Goal: Book appointment/travel/reservation

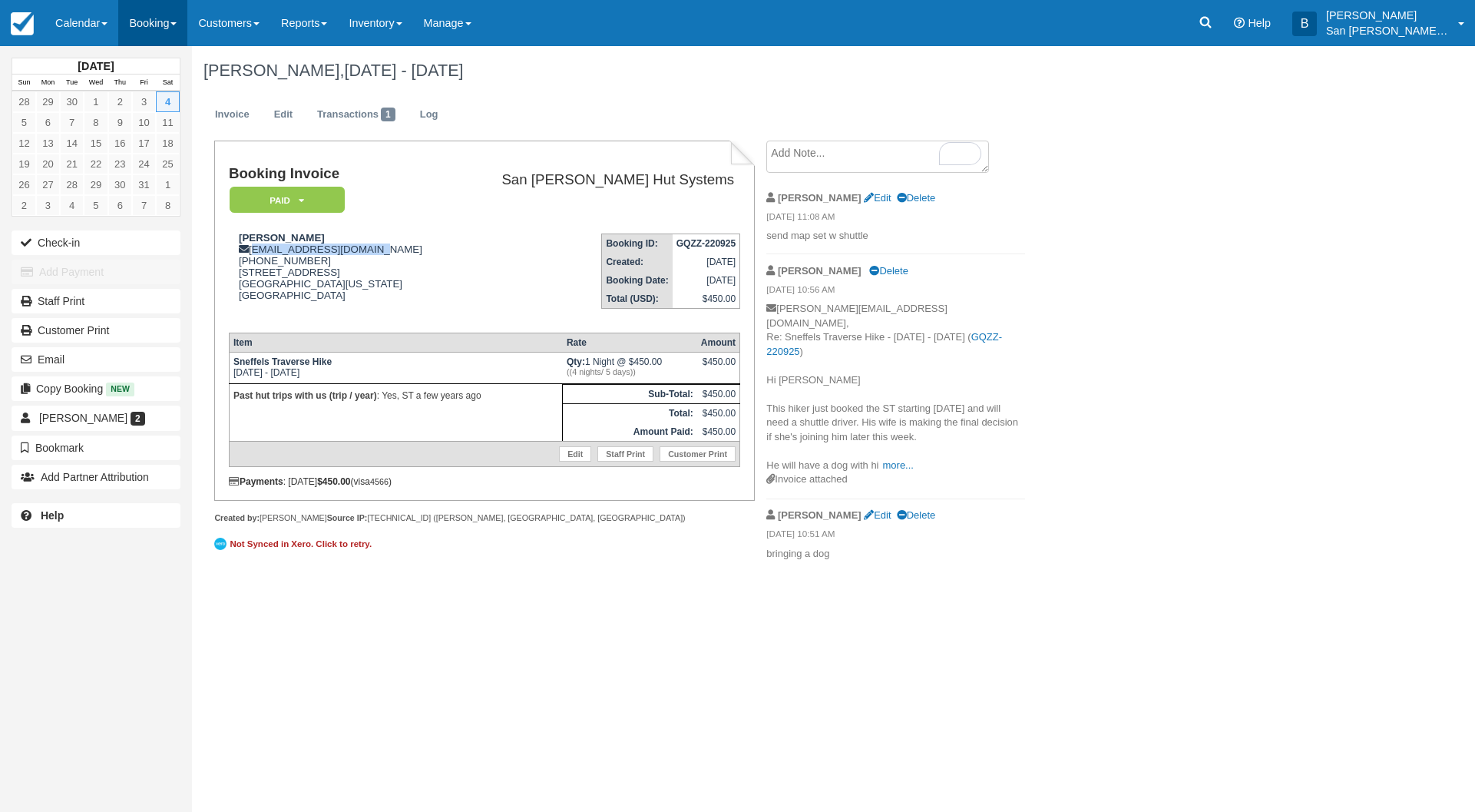
drag, startPoint x: 0, startPoint y: 0, endPoint x: 154, endPoint y: 17, distance: 154.9
click at [154, 17] on link "Booking" at bounding box center [153, 23] width 69 height 46
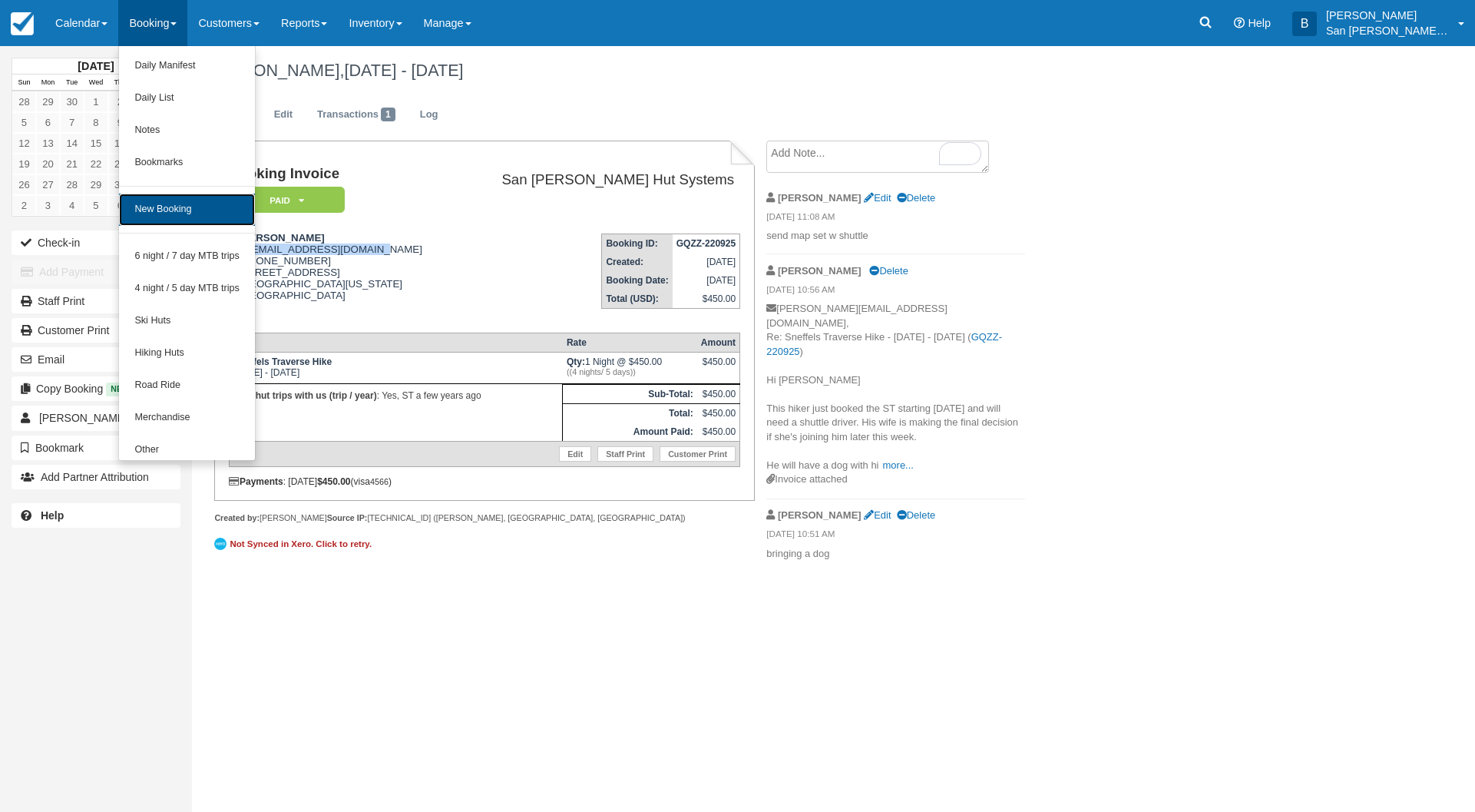
click at [169, 202] on link "New Booking" at bounding box center [187, 209] width 136 height 32
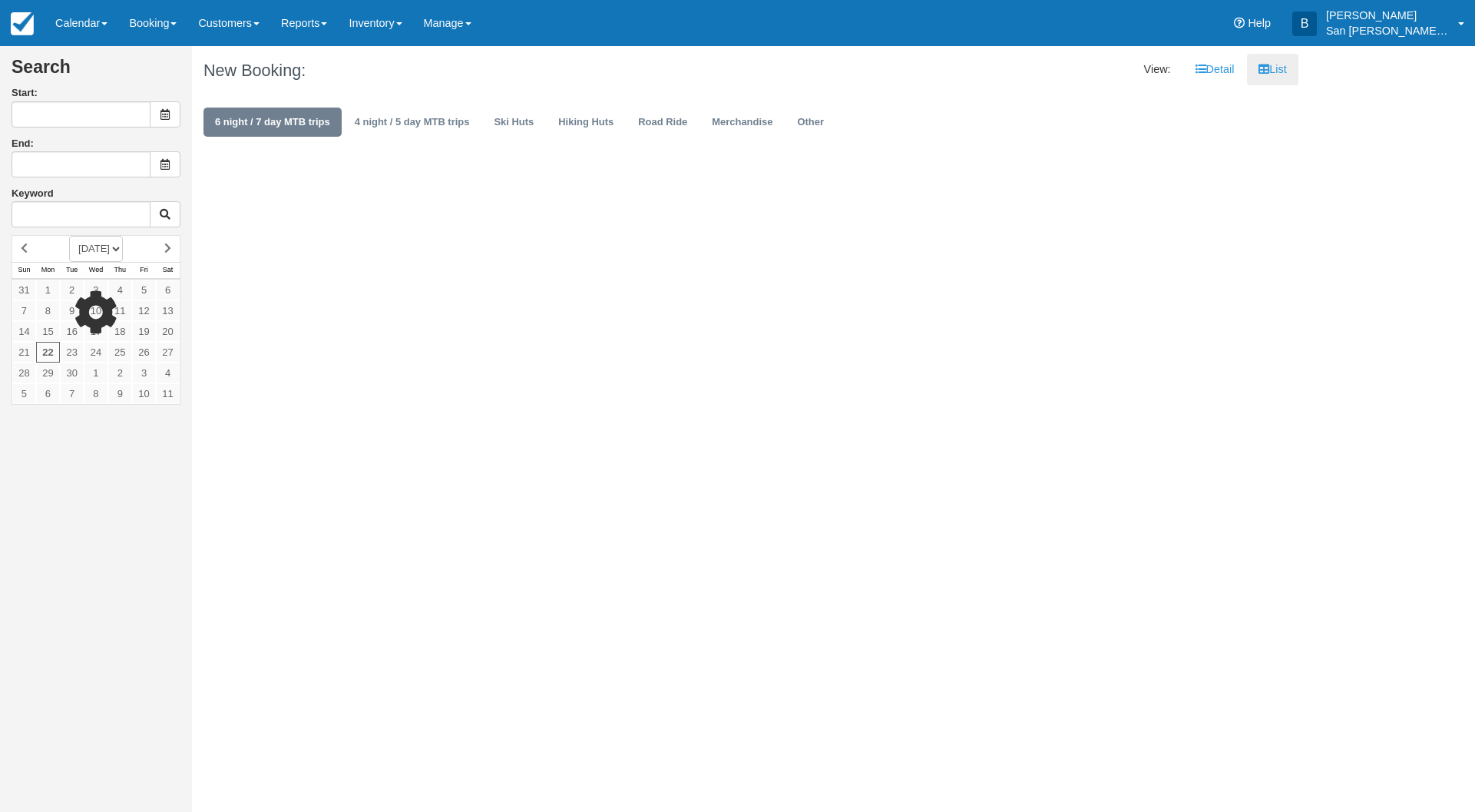
type input "[DATE]"
type input "09/24/25"
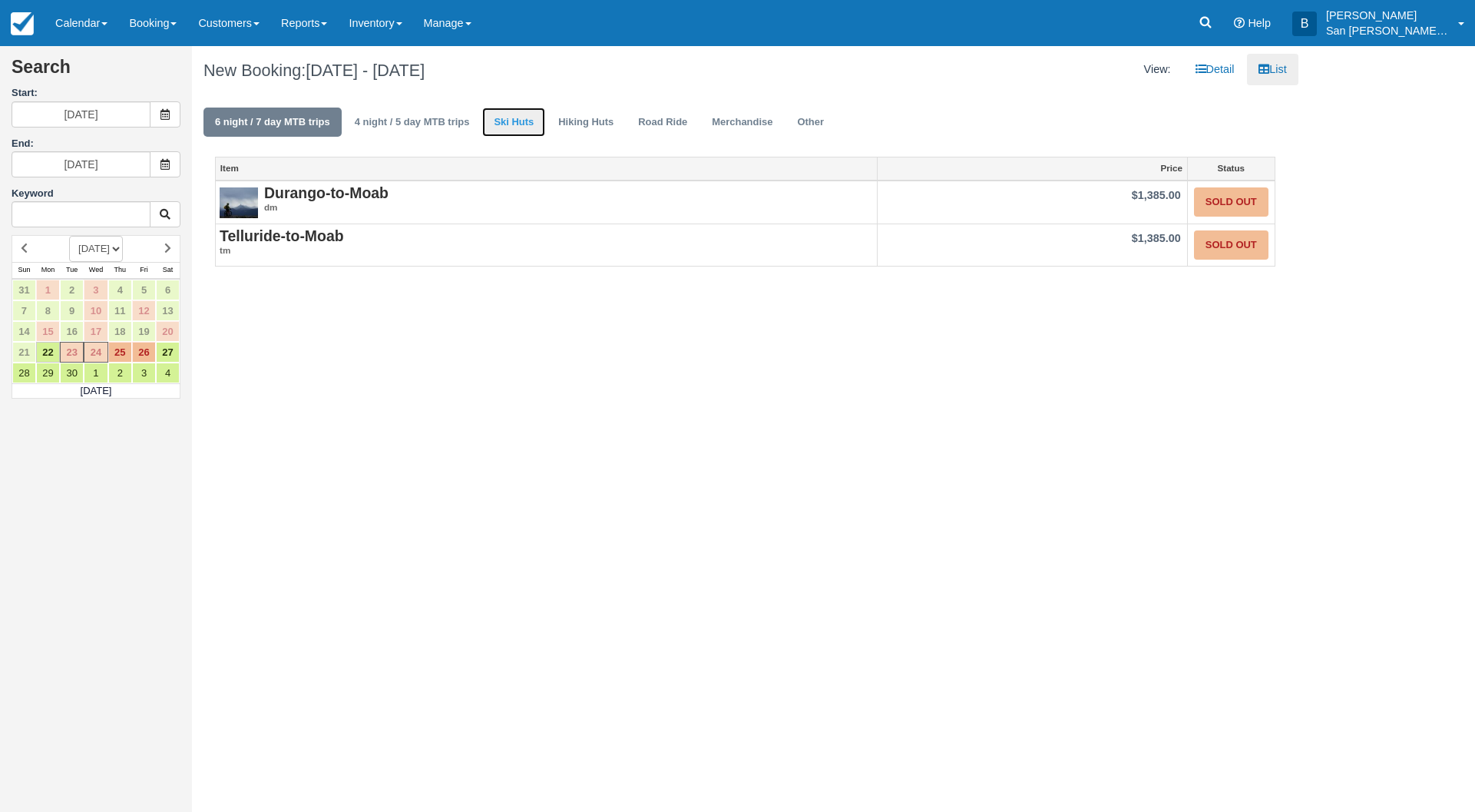
click at [497, 117] on link "Ski Huts" at bounding box center [513, 122] width 63 height 30
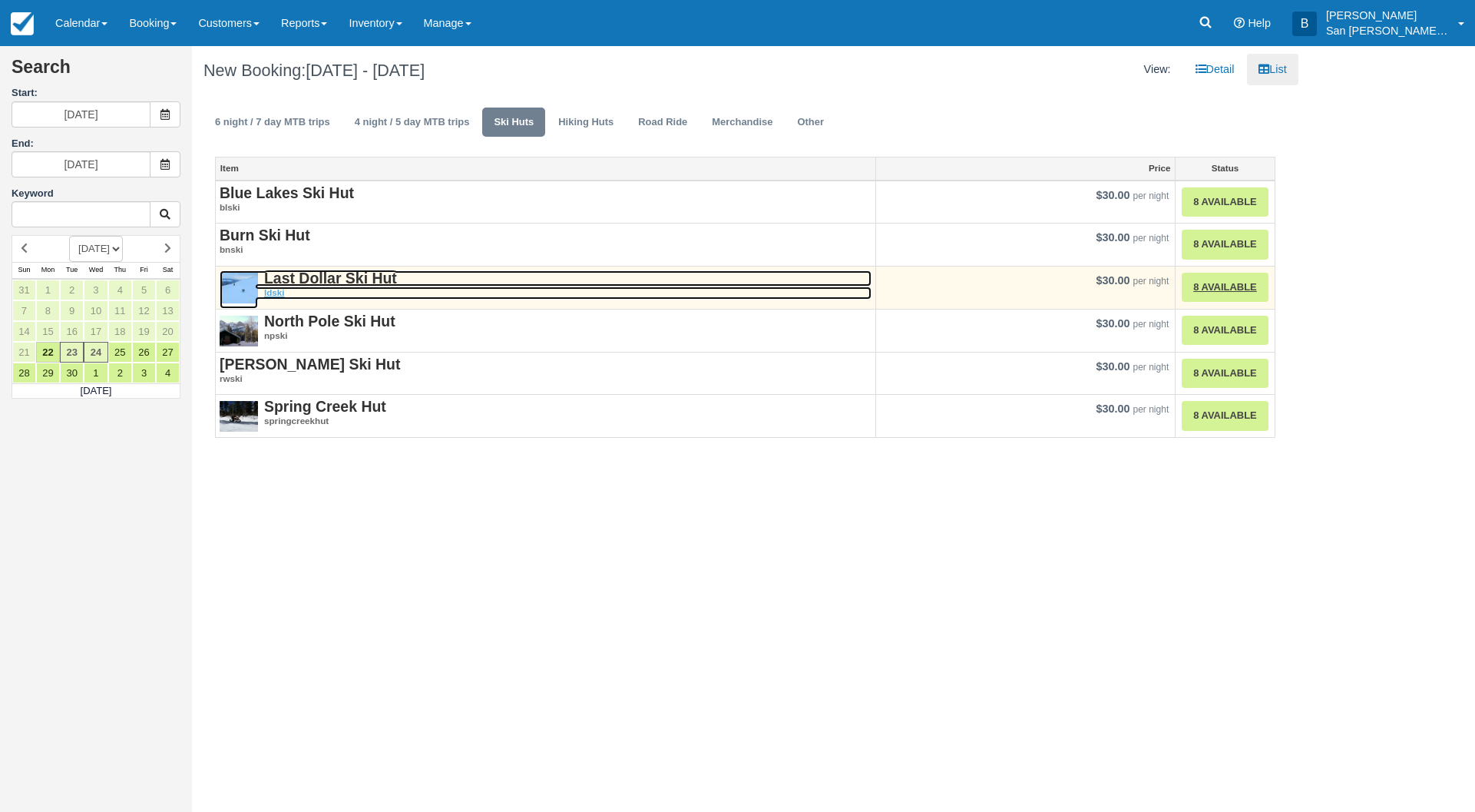
click at [328, 280] on strong "Last Dollar Ski Hut" at bounding box center [330, 277] width 133 height 17
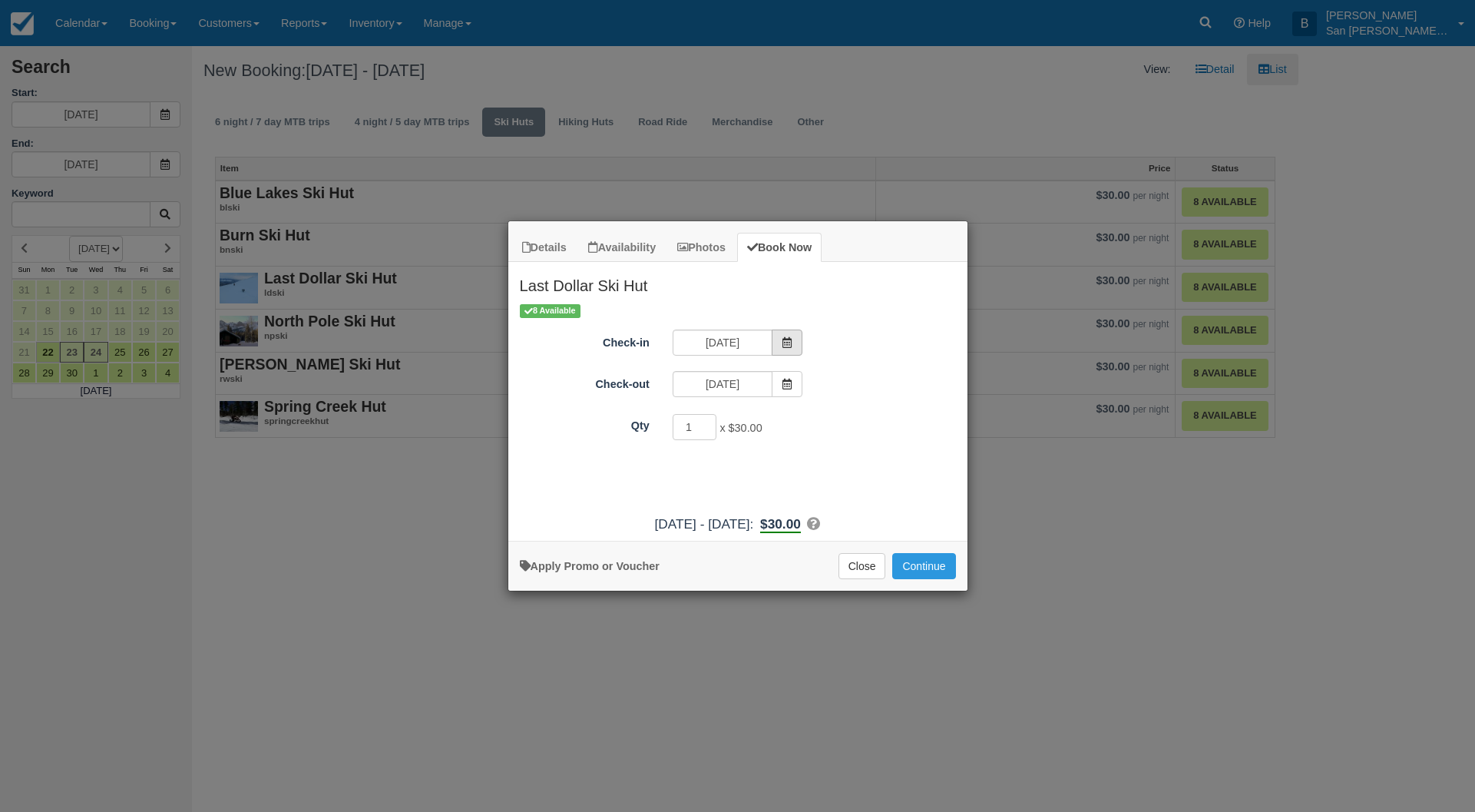
click at [786, 333] on span "Item Modal" at bounding box center [787, 342] width 30 height 26
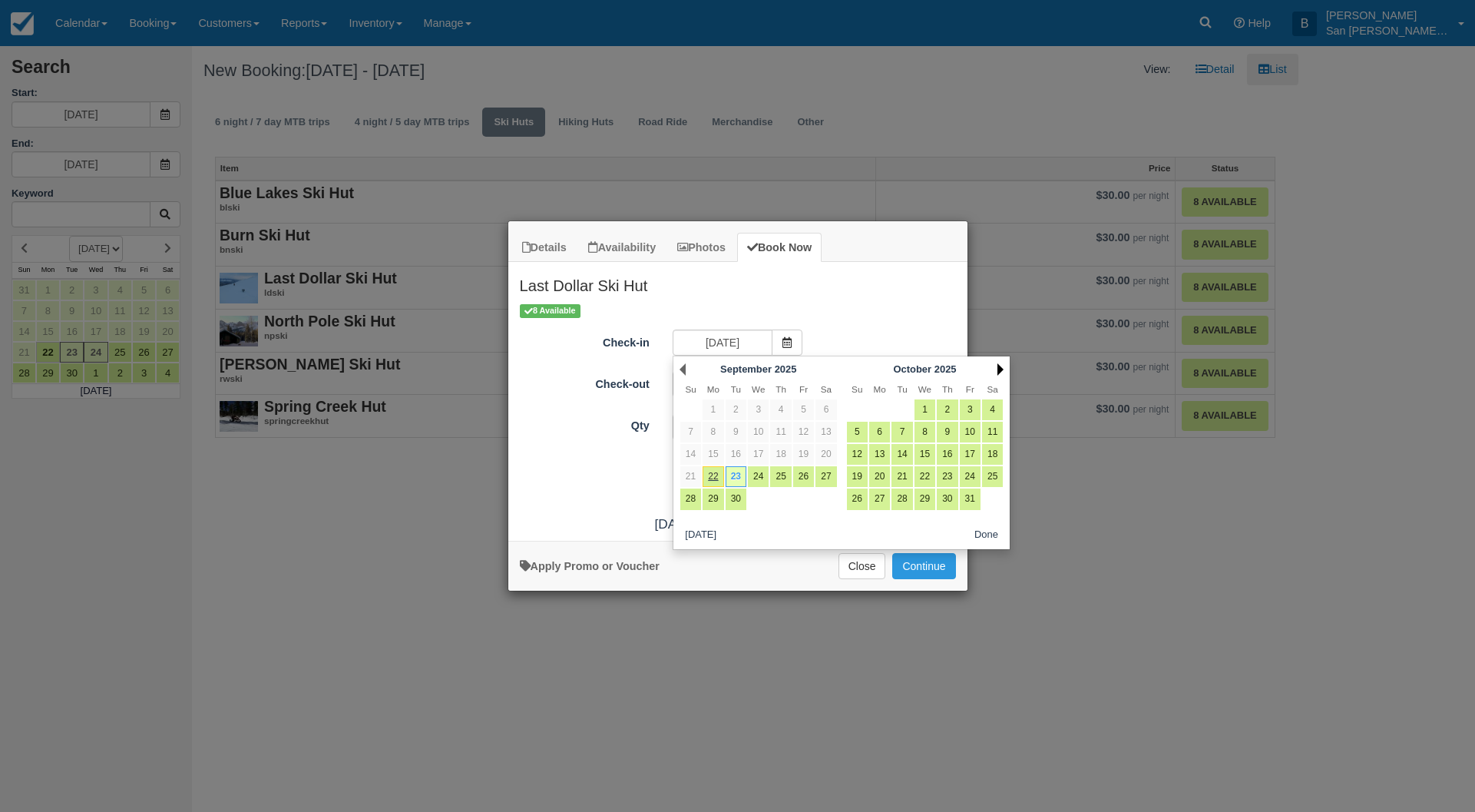
click at [1000, 370] on link "Next" at bounding box center [1000, 369] width 6 height 12
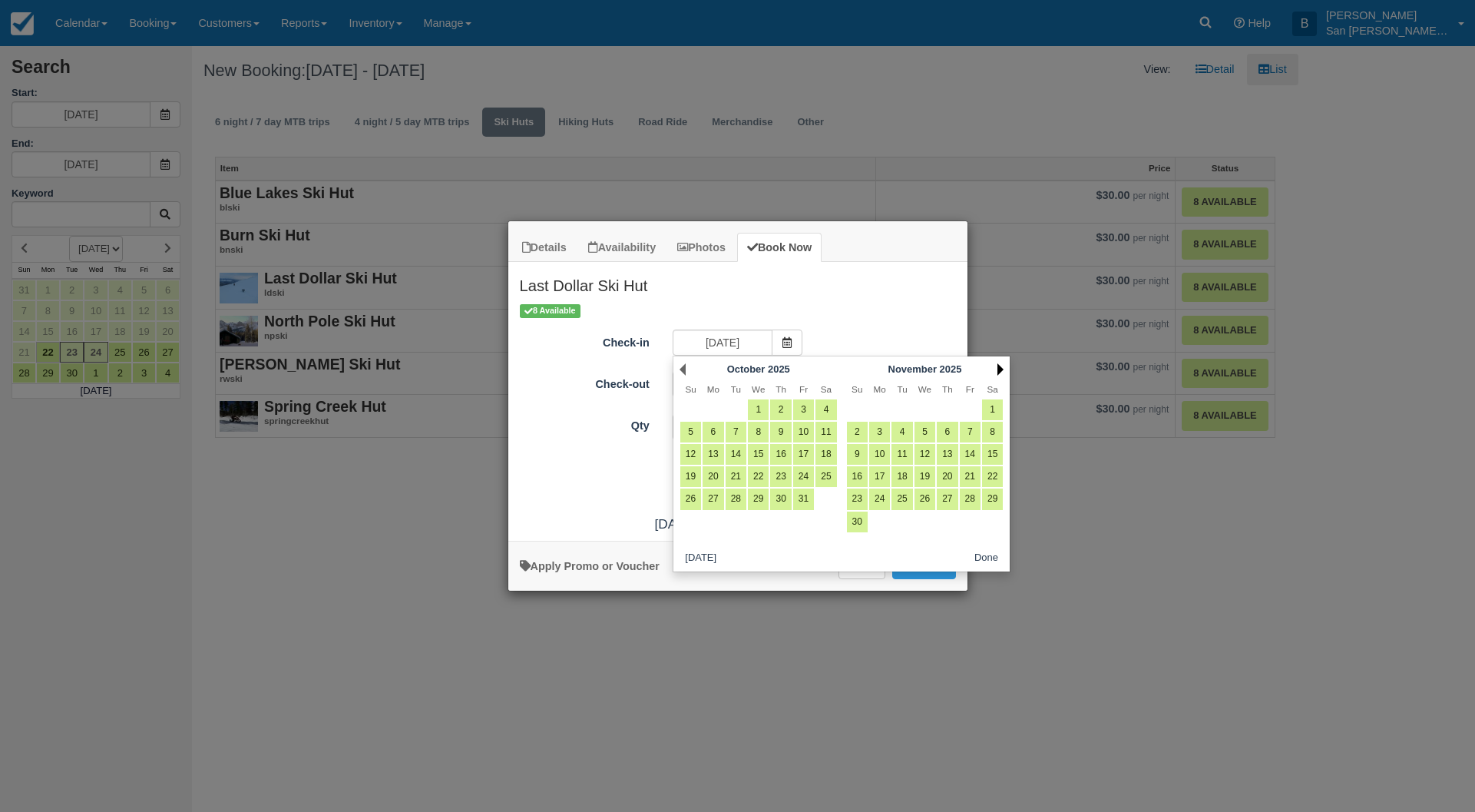
click at [1000, 370] on link "Next" at bounding box center [1000, 369] width 6 height 12
click at [1000, 369] on link "Next" at bounding box center [1000, 369] width 6 height 12
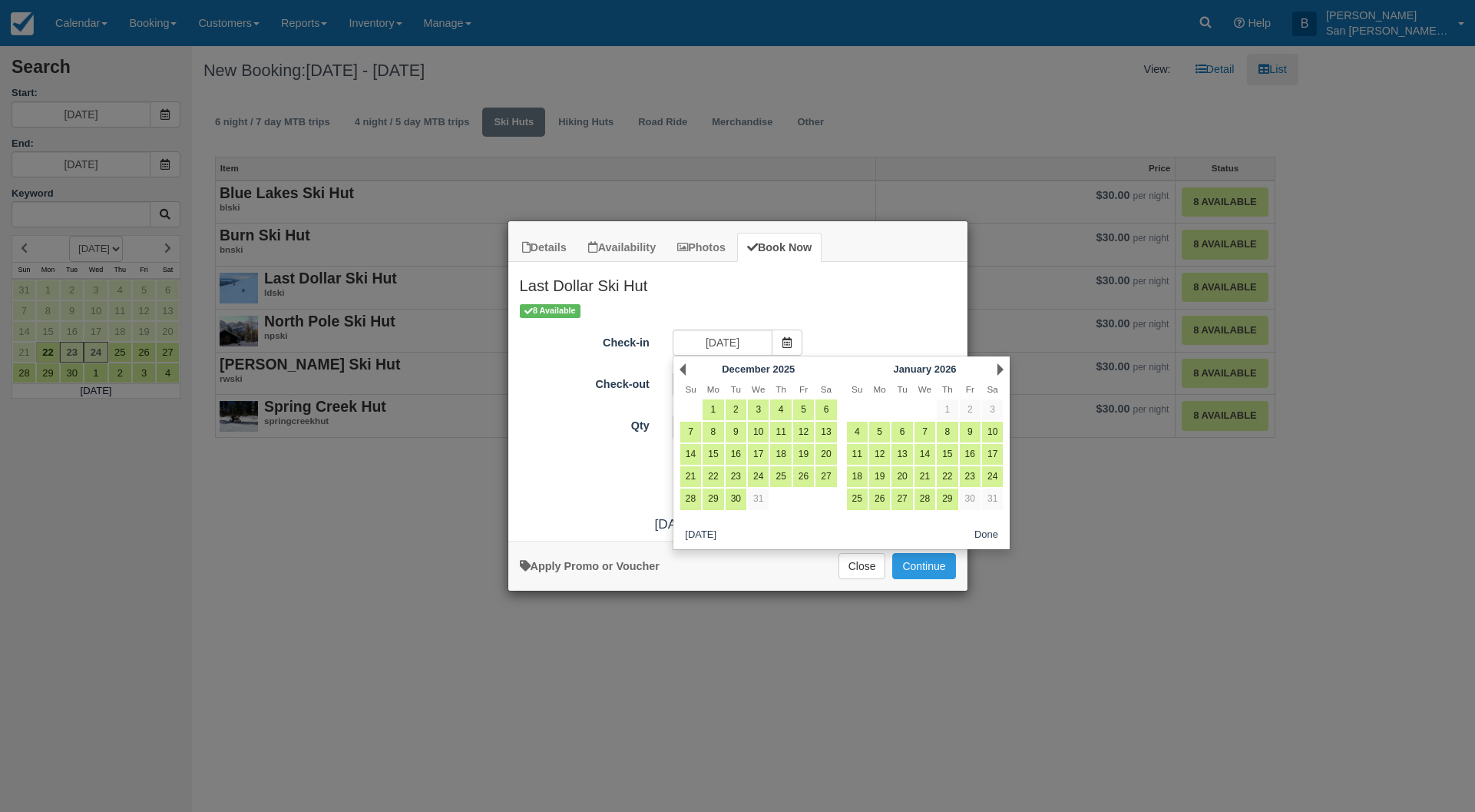
click at [1000, 369] on link "Next" at bounding box center [1000, 369] width 6 height 12
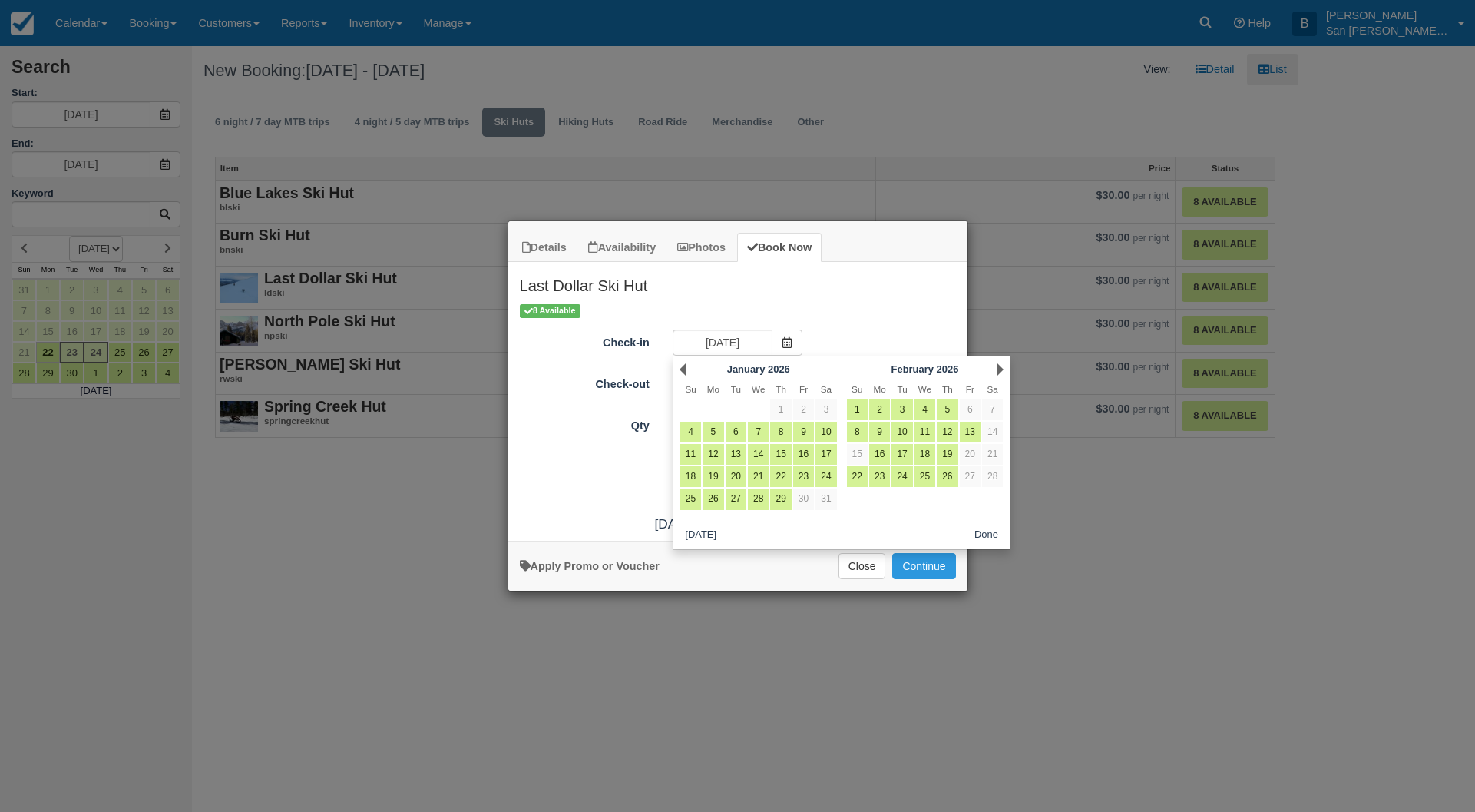
click at [1000, 369] on link "Next" at bounding box center [1000, 369] width 6 height 12
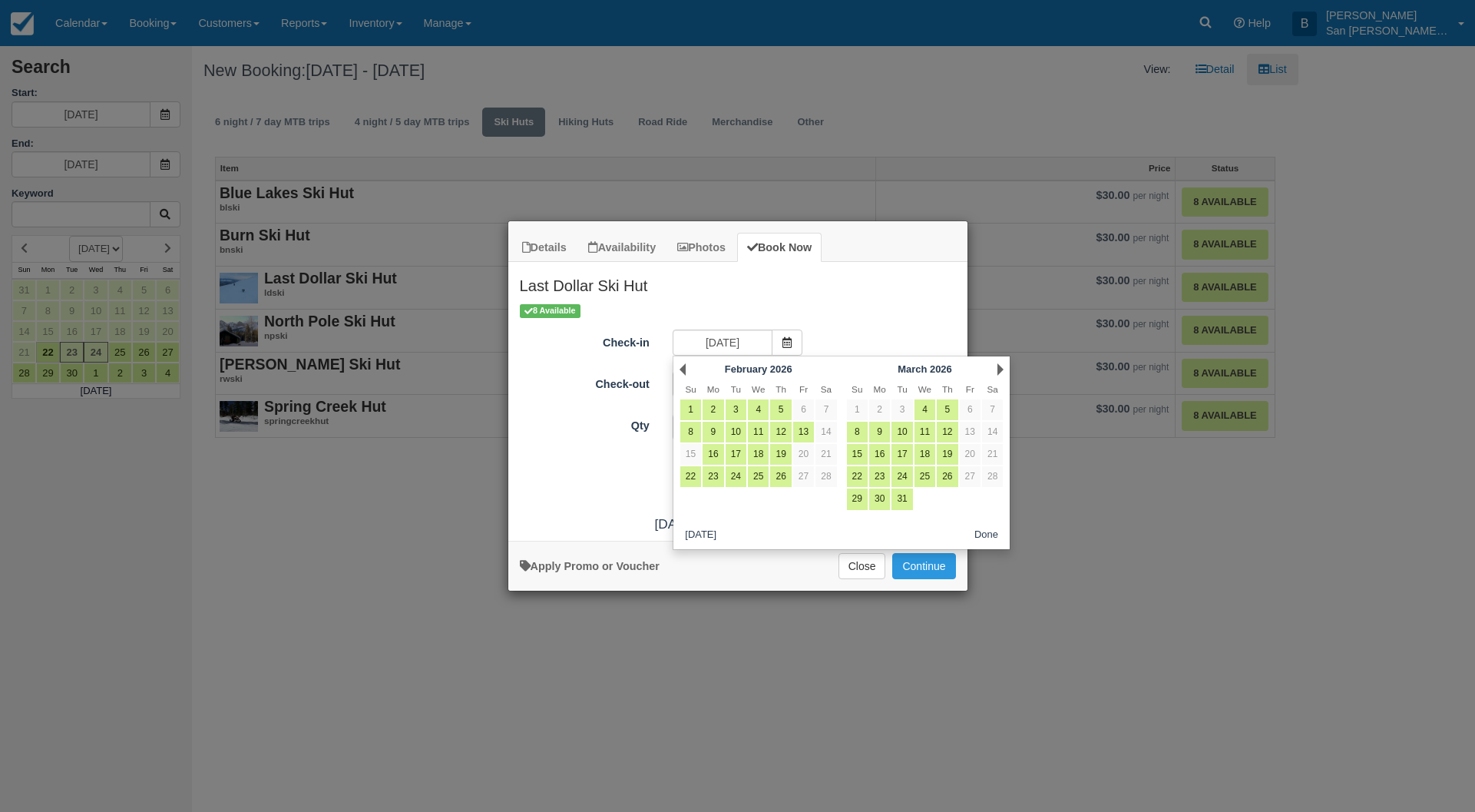
click at [1000, 369] on link "Next" at bounding box center [1000, 369] width 6 height 12
click at [740, 451] on link "17" at bounding box center [737, 454] width 21 height 21
type input "03/17/26"
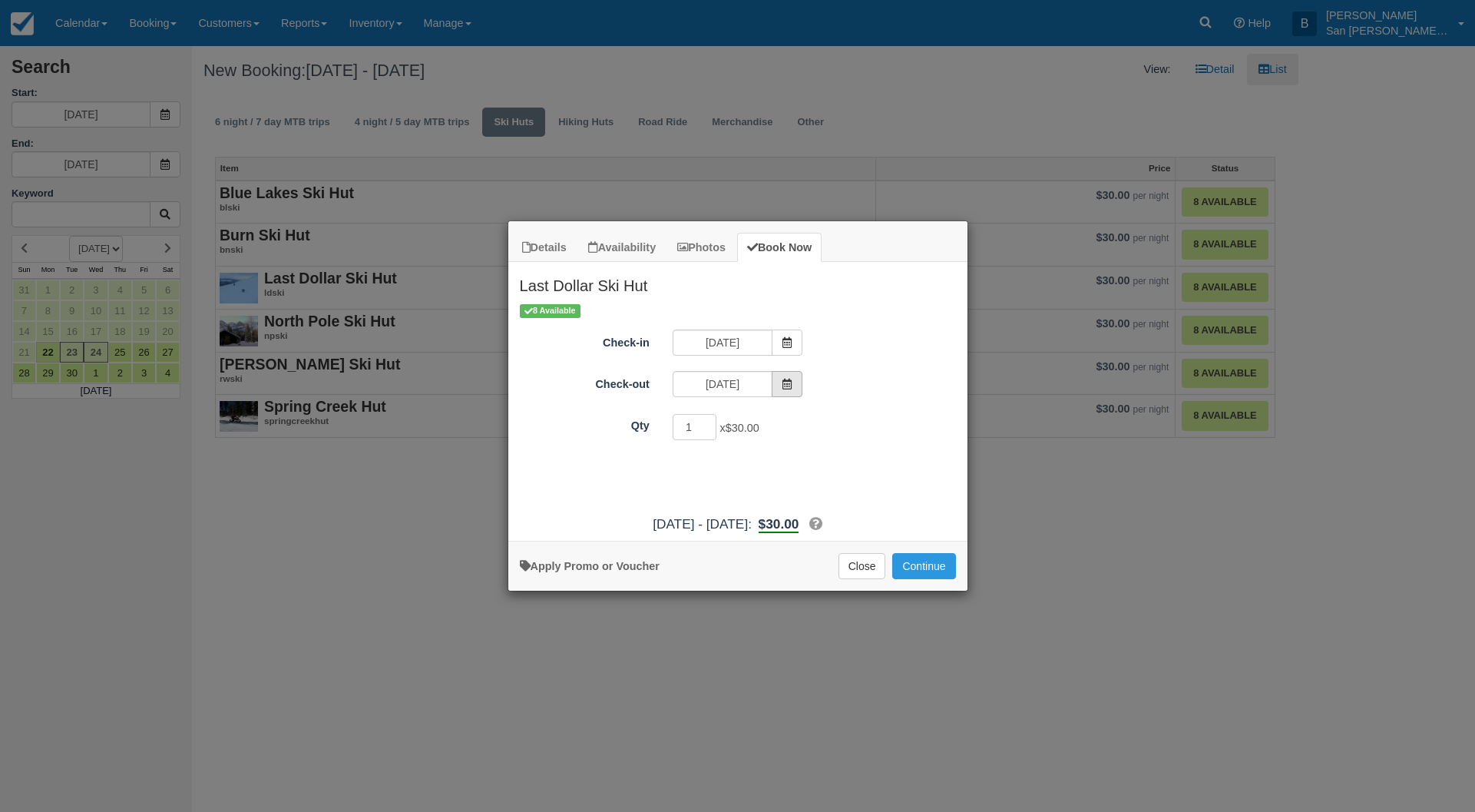
click at [785, 386] on icon "Item Modal" at bounding box center [787, 384] width 10 height 10
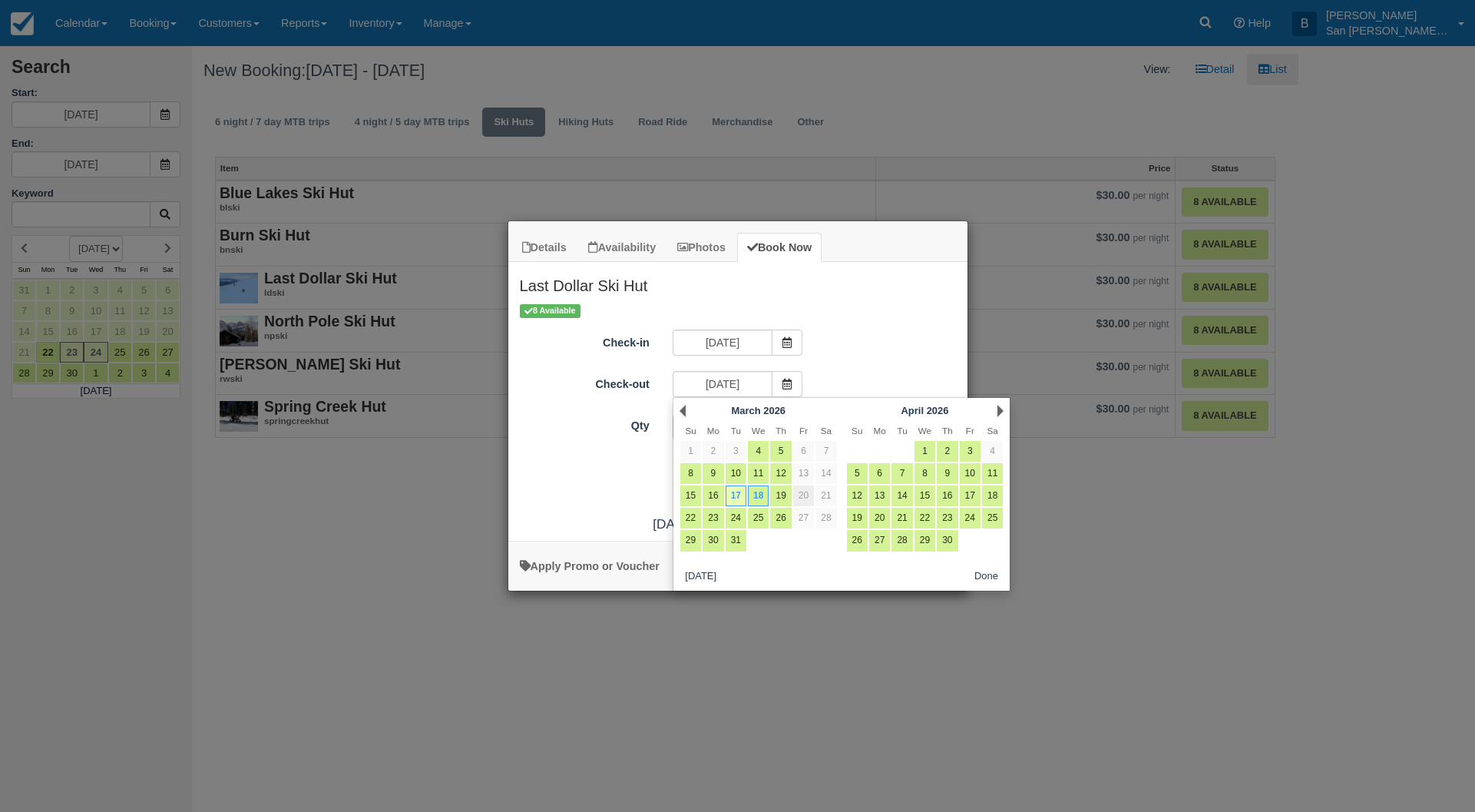
click at [803, 492] on link "20" at bounding box center [804, 496] width 21 height 21
type input "03/20/26"
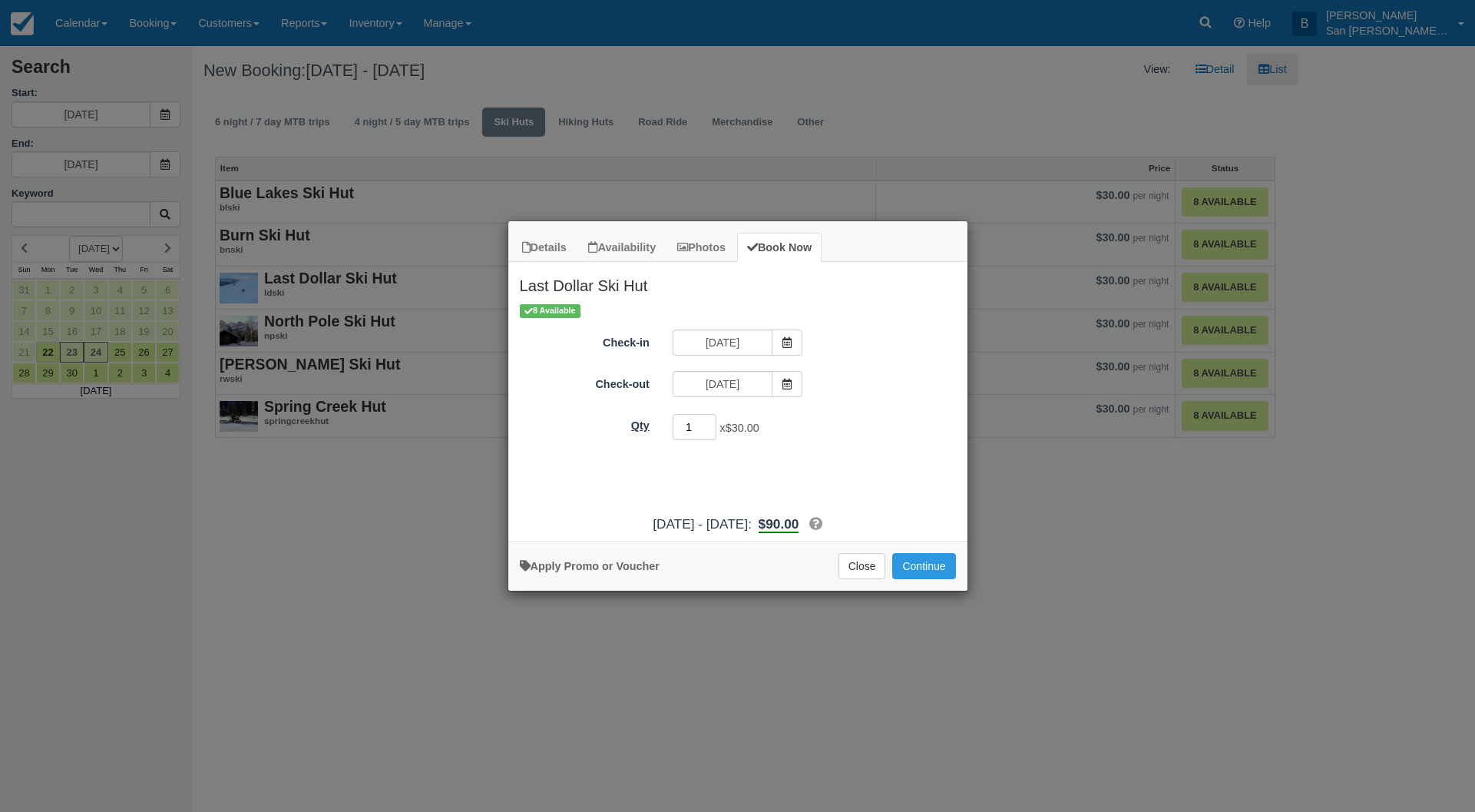
drag, startPoint x: 698, startPoint y: 426, endPoint x: 620, endPoint y: 423, distance: 78.1
click at [620, 423] on div "Qty 1 x $30.00 Required." at bounding box center [738, 427] width 460 height 30
type input "8"
click at [938, 562] on button "Continue" at bounding box center [923, 566] width 63 height 26
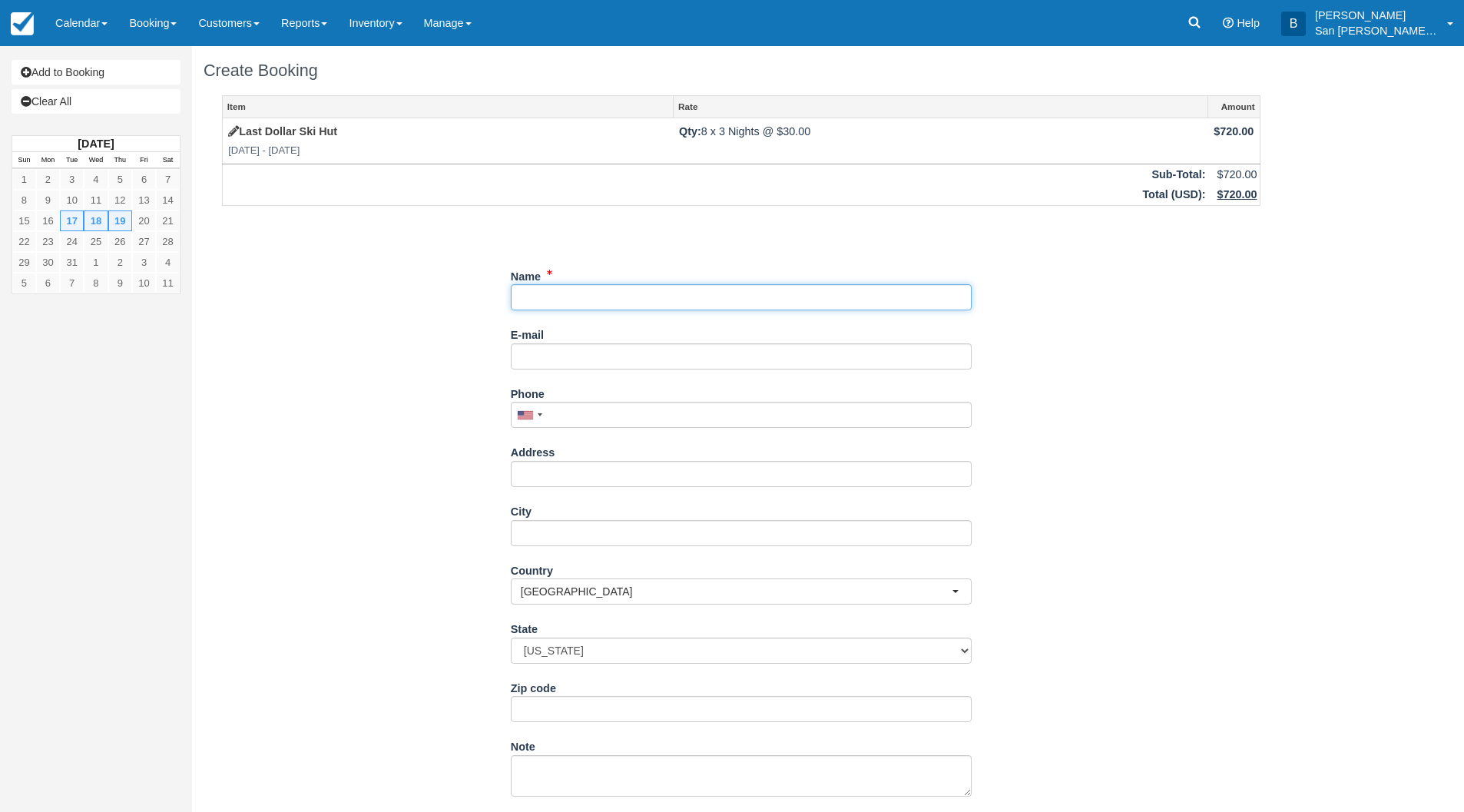
click at [573, 295] on input "Name" at bounding box center [741, 297] width 460 height 26
type input "[PERSON_NAME]"
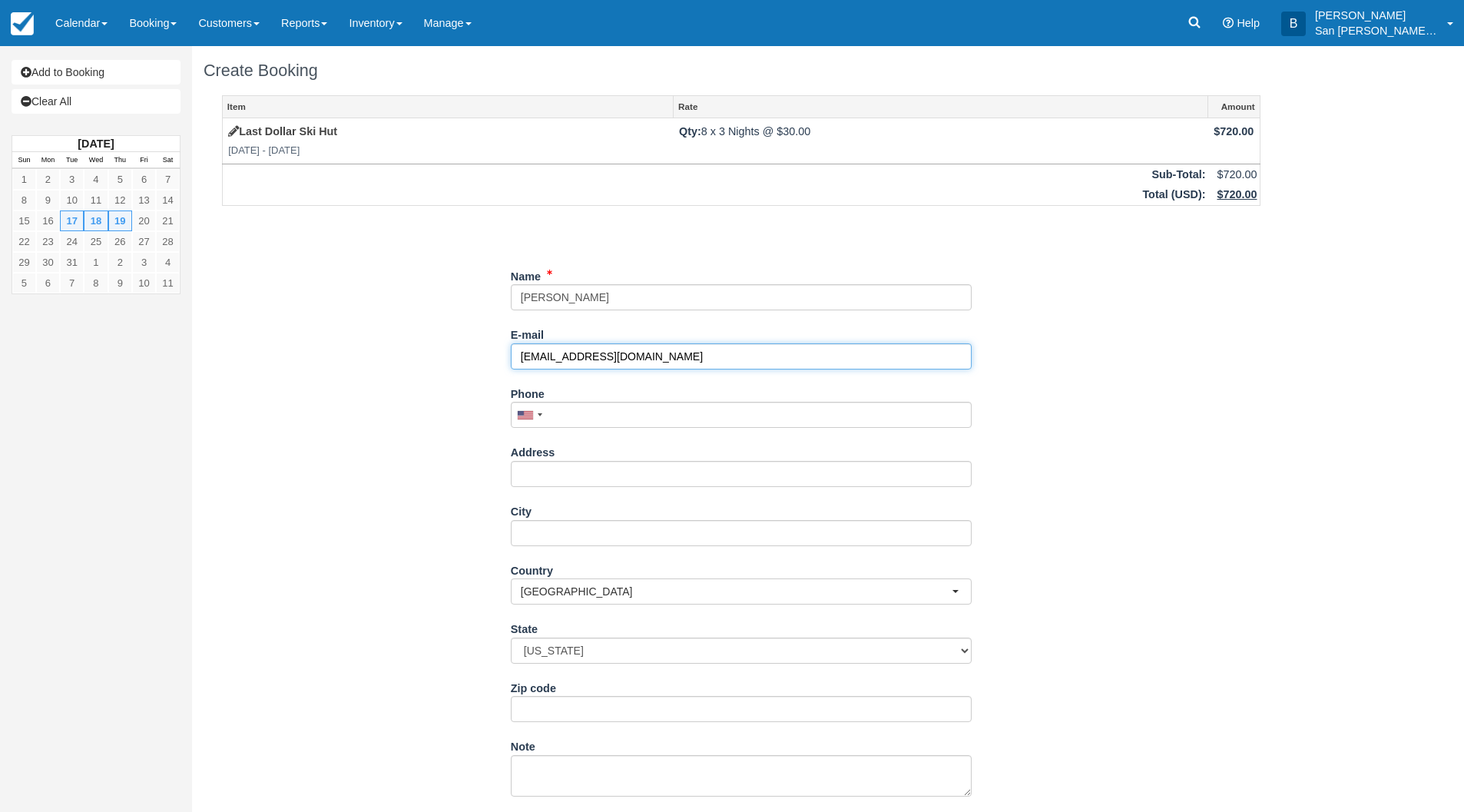
type input "[EMAIL_ADDRESS][DOMAIN_NAME]"
type input "[PHONE_NUMBER]"
click at [572, 472] on input "Address" at bounding box center [741, 473] width 460 height 26
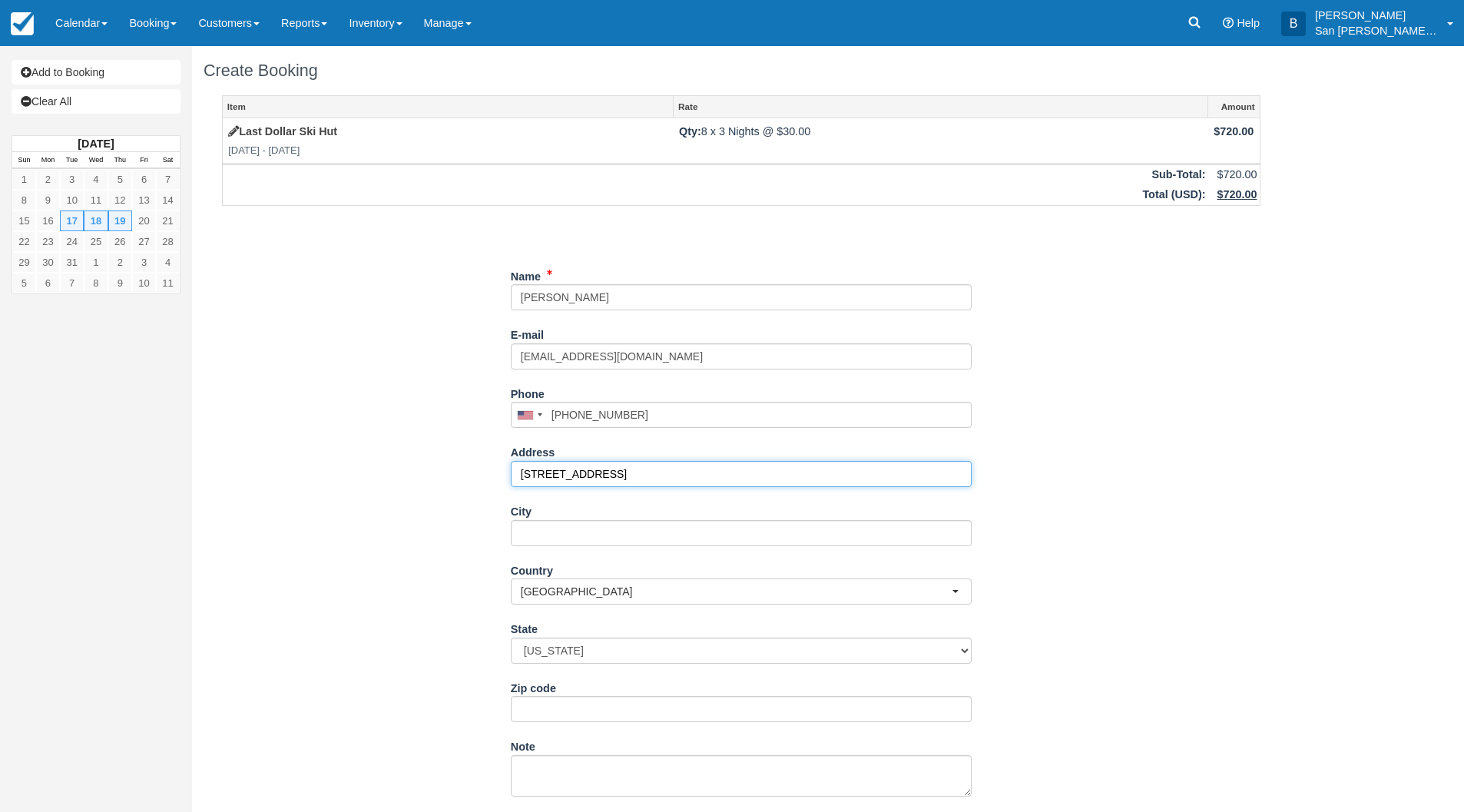
type input "[STREET_ADDRESS]"
type input "[US_STATE][GEOGRAPHIC_DATA]"
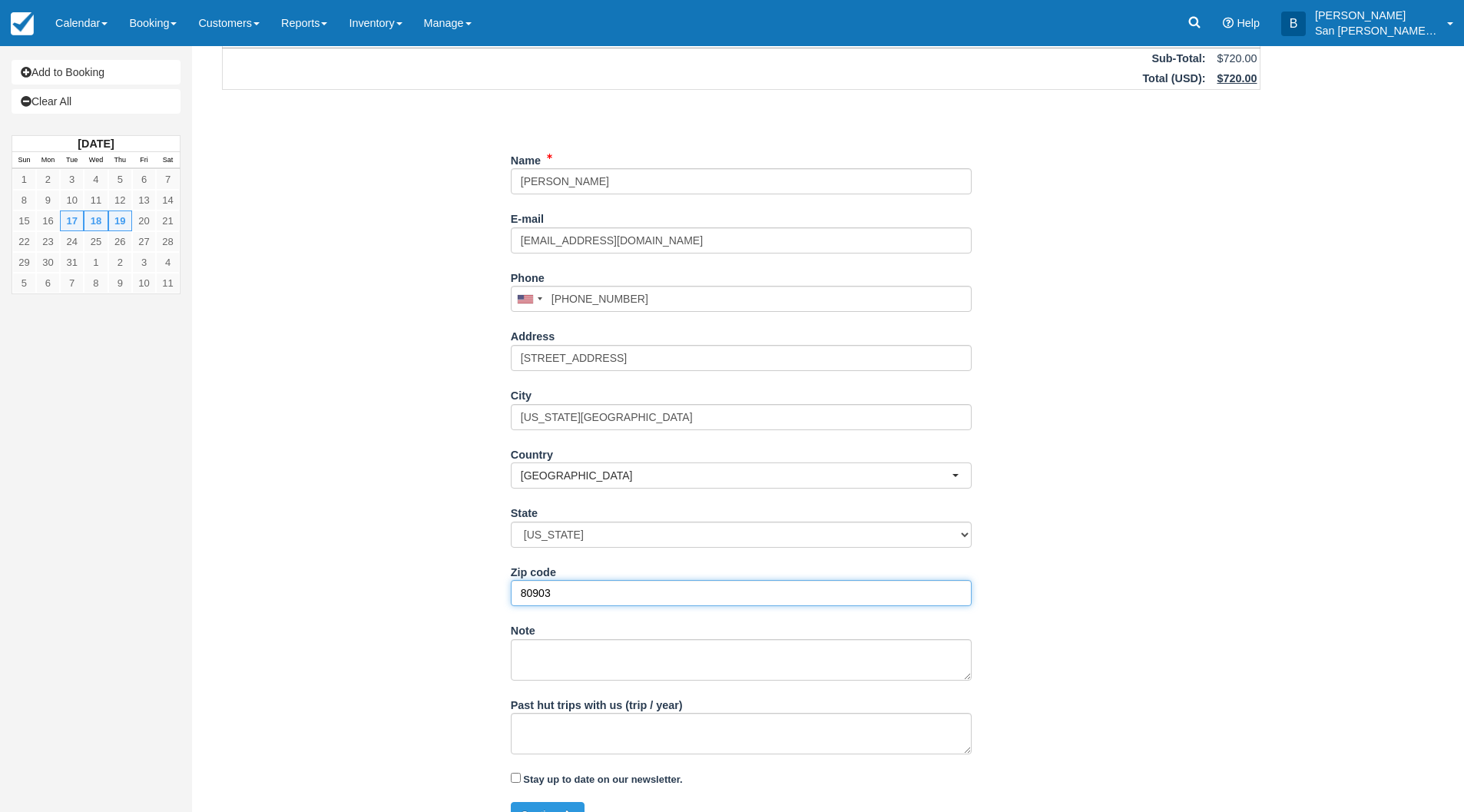
scroll to position [143, 0]
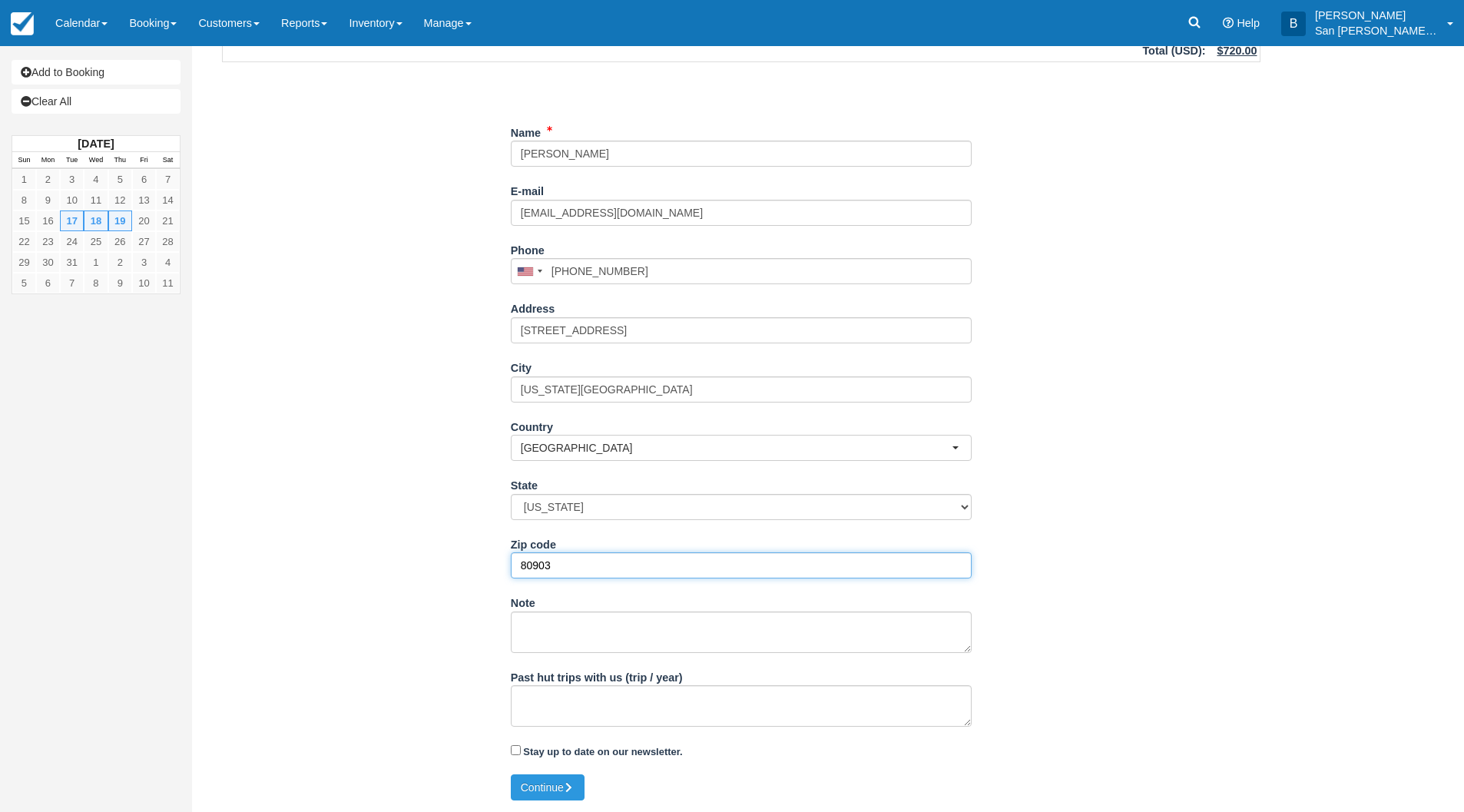
type input "80903"
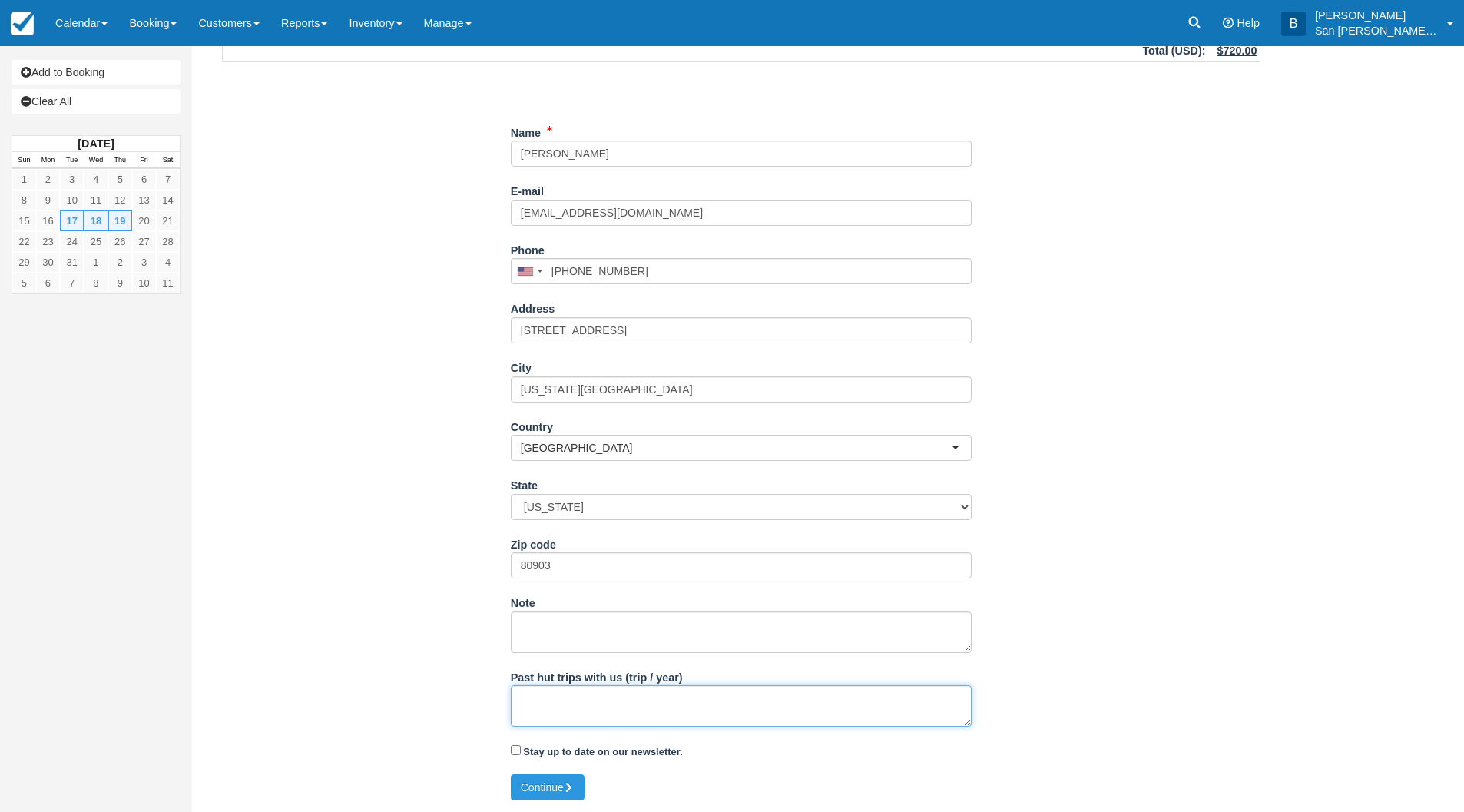
click at [553, 700] on textarea "Past hut trips with us (trip / year)" at bounding box center [741, 706] width 460 height 42
type textarea "Yes, Ski Burn Hut & to [GEOGRAPHIC_DATA] Hut in [PERSON_NAME] past"
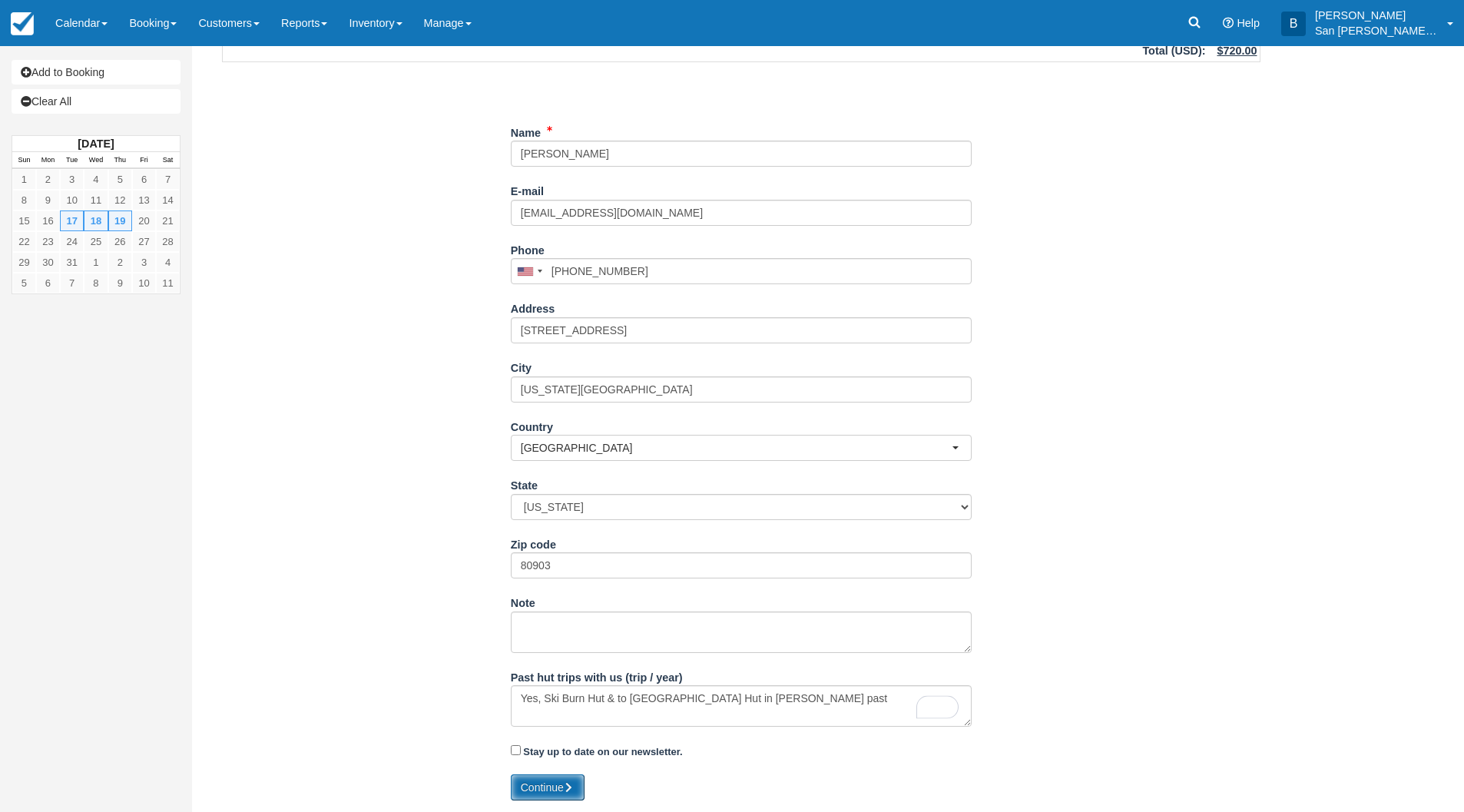
click at [573, 791] on icon "submit" at bounding box center [569, 787] width 10 height 10
type input "+18434695414"
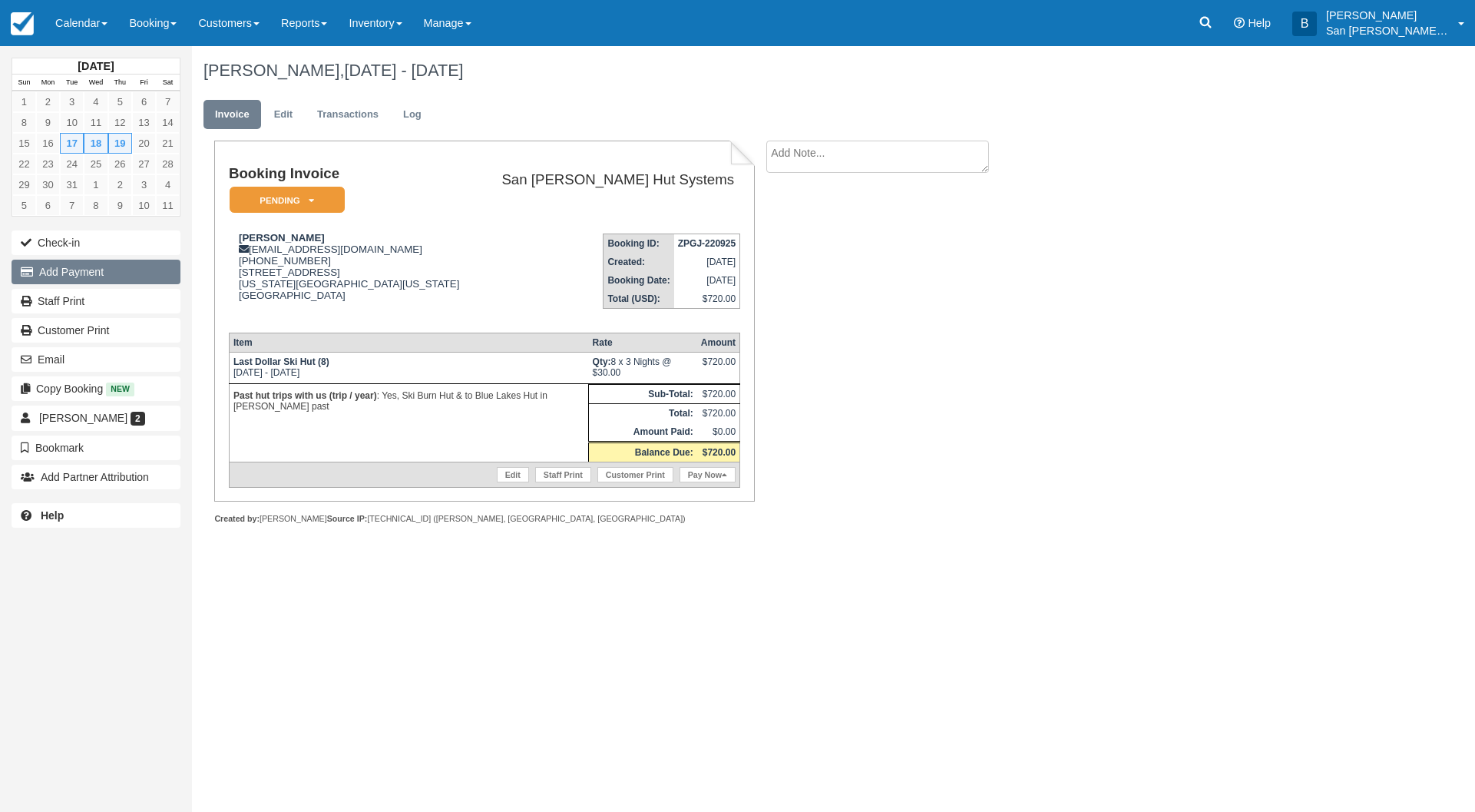
click at [100, 268] on button "Add Payment" at bounding box center [96, 272] width 169 height 24
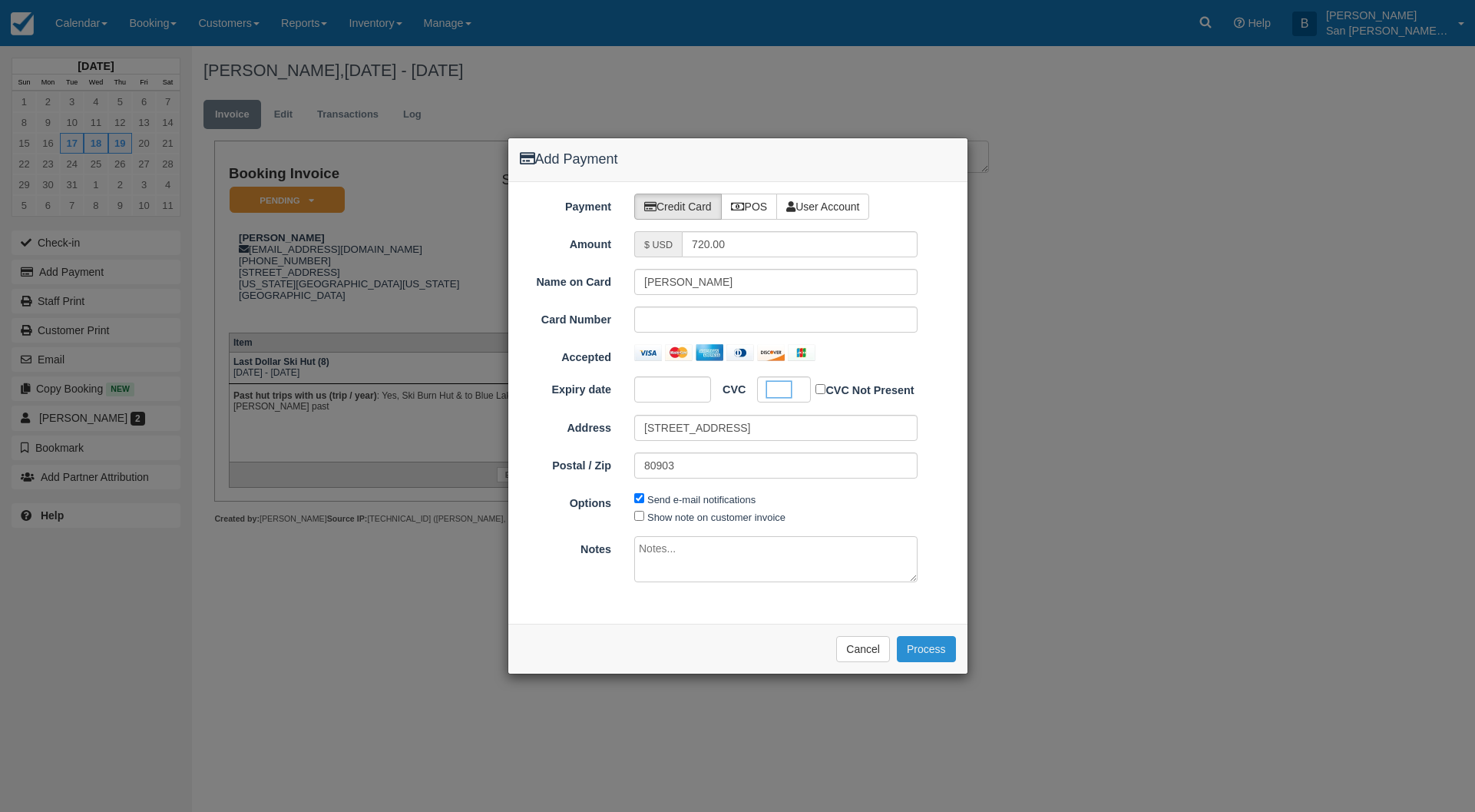
click at [932, 643] on button "Process" at bounding box center [927, 649] width 59 height 26
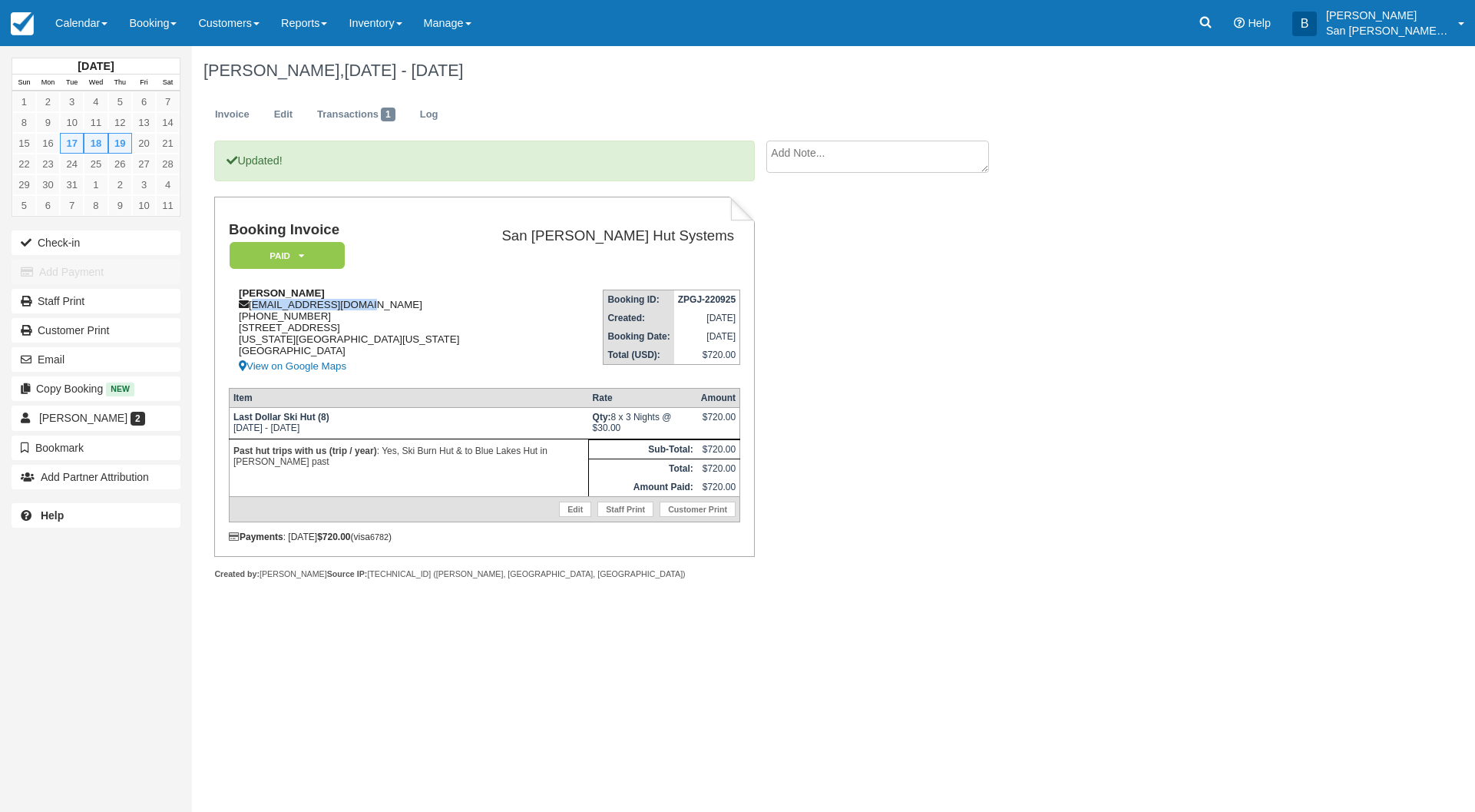
drag, startPoint x: 253, startPoint y: 303, endPoint x: 337, endPoint y: 305, distance: 84.0
click at [391, 309] on div "[PERSON_NAME] [EMAIL_ADDRESS][DOMAIN_NAME] [PHONE_NUMBER] [STREET_ADDRESS][US_S…" at bounding box center [353, 332] width 248 height 89
copy div "[EMAIL_ADDRESS][DOMAIN_NAME]"
click at [89, 305] on link "Staff Print" at bounding box center [96, 300] width 169 height 24
click at [164, 30] on link "Booking" at bounding box center [153, 23] width 69 height 46
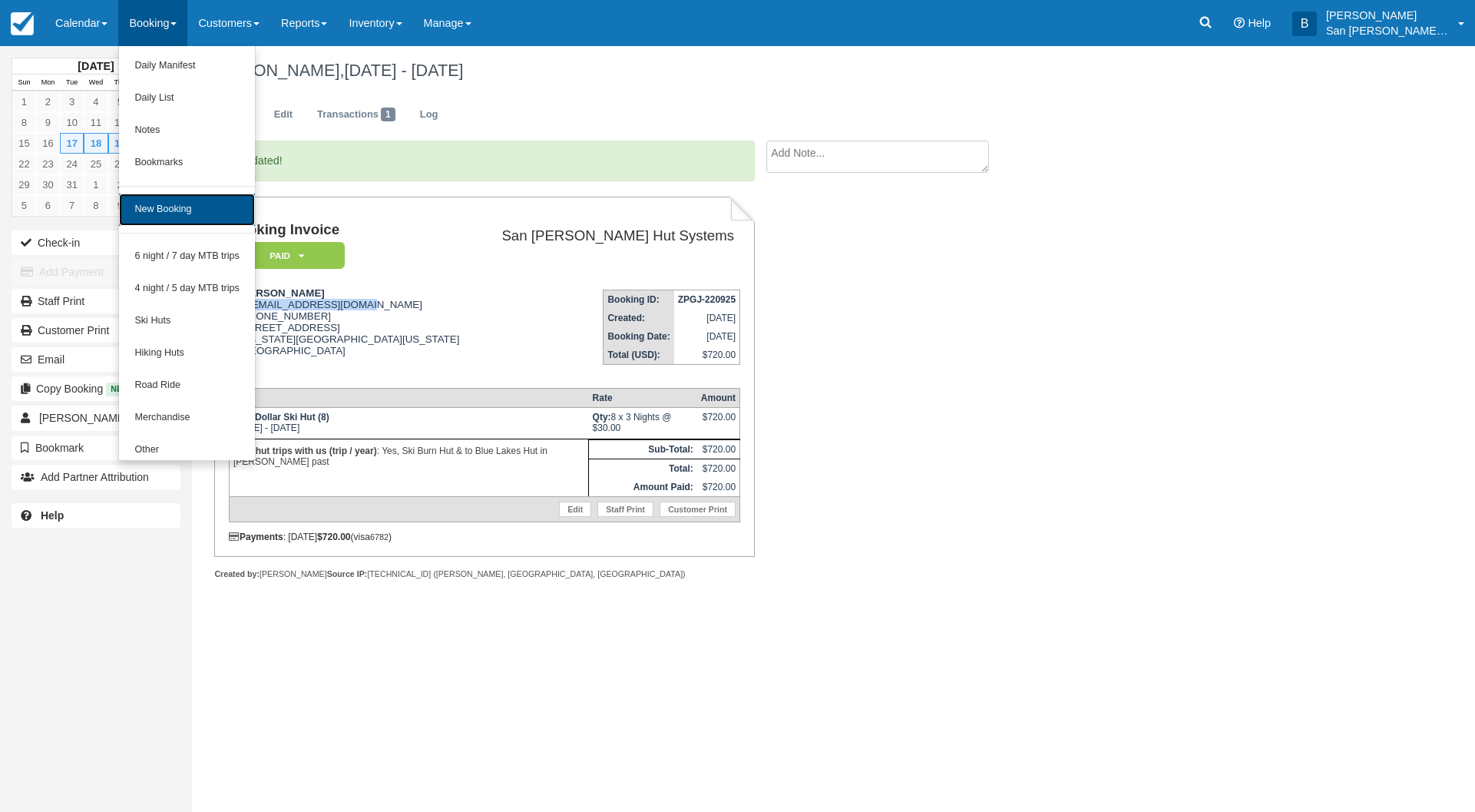
click at [155, 203] on link "New Booking" at bounding box center [187, 209] width 136 height 32
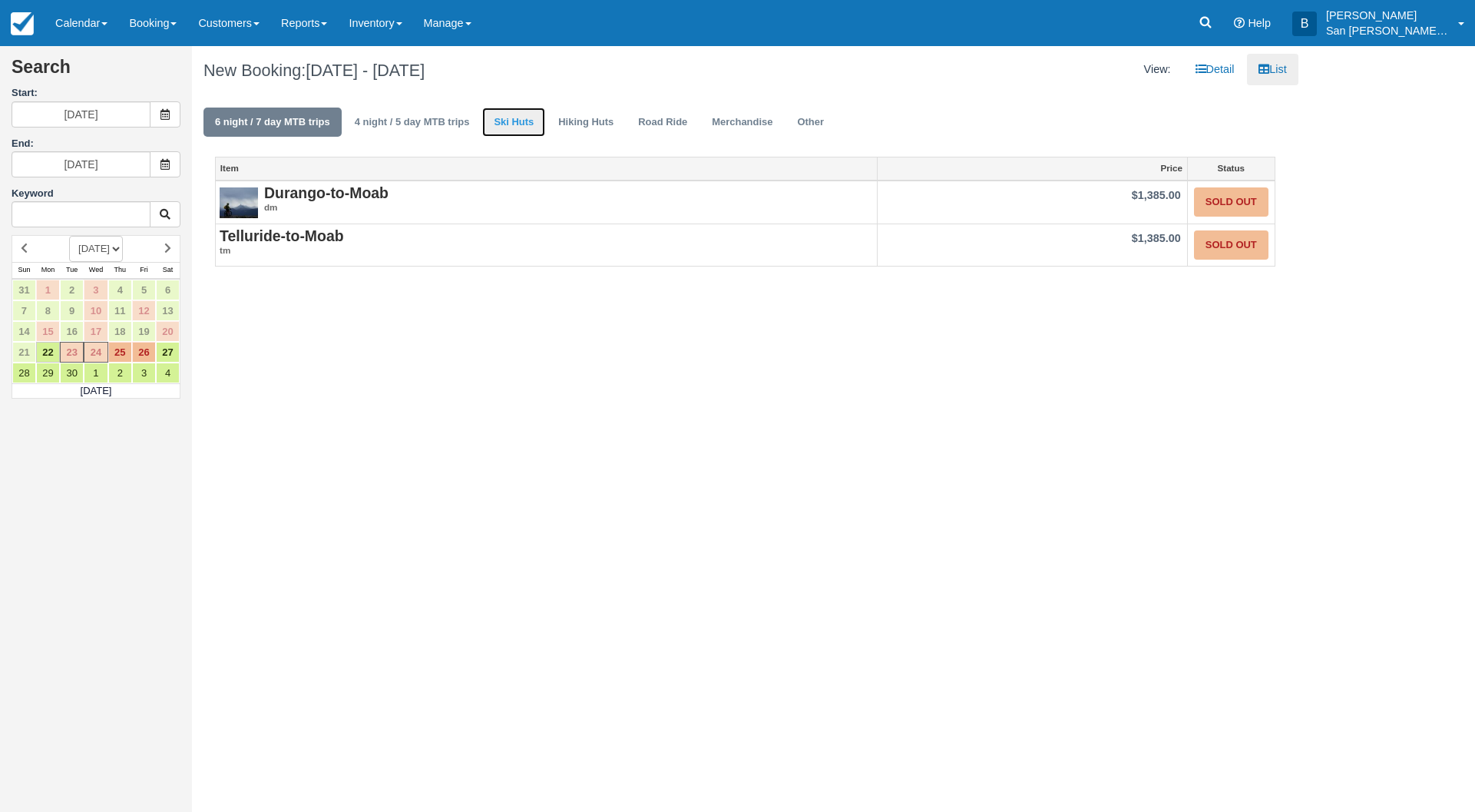
drag, startPoint x: 512, startPoint y: 117, endPoint x: 503, endPoint y: 122, distance: 10.3
click at [512, 118] on link "Ski Huts" at bounding box center [513, 122] width 63 height 30
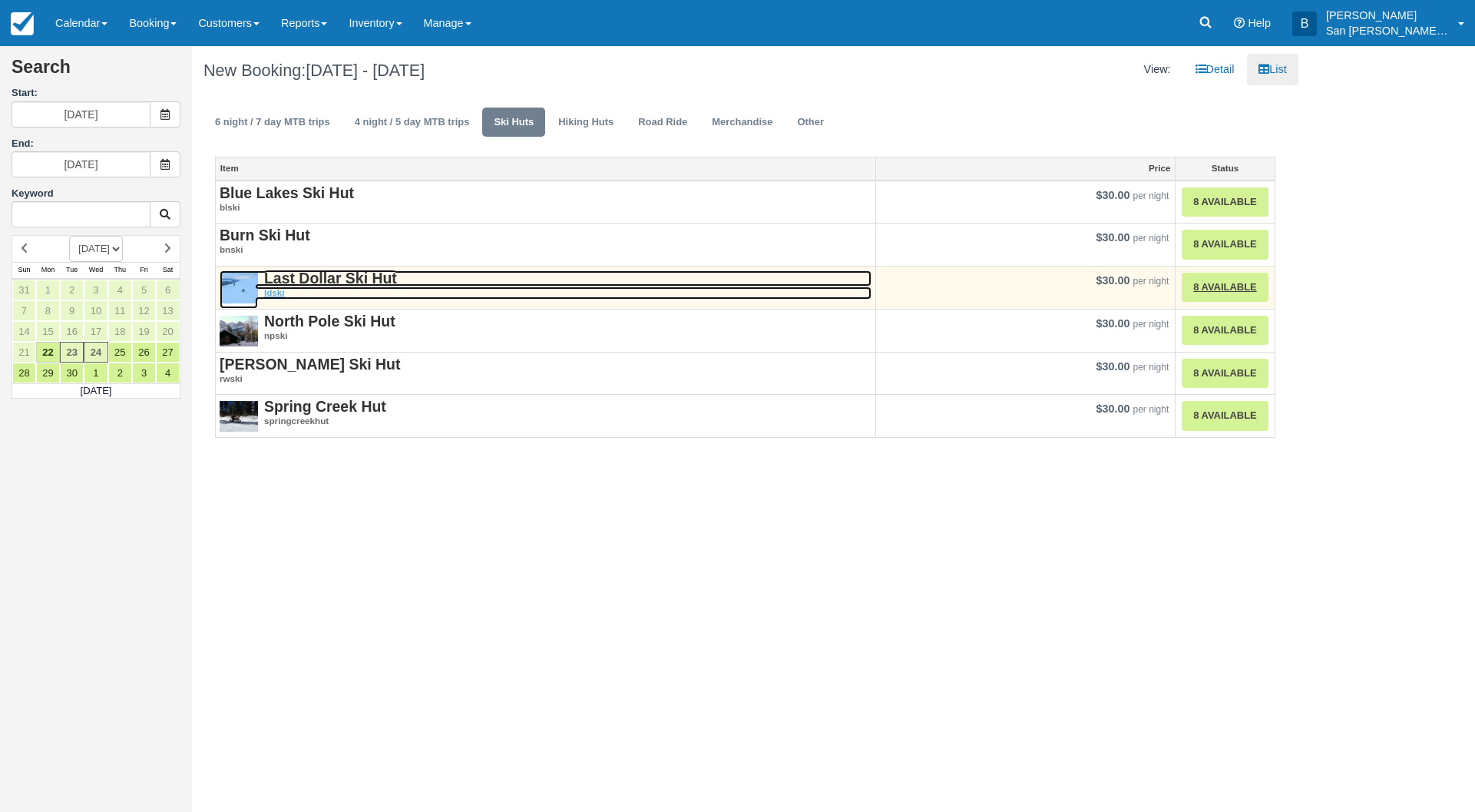
click at [305, 281] on strong "Last Dollar Ski Hut" at bounding box center [330, 277] width 133 height 17
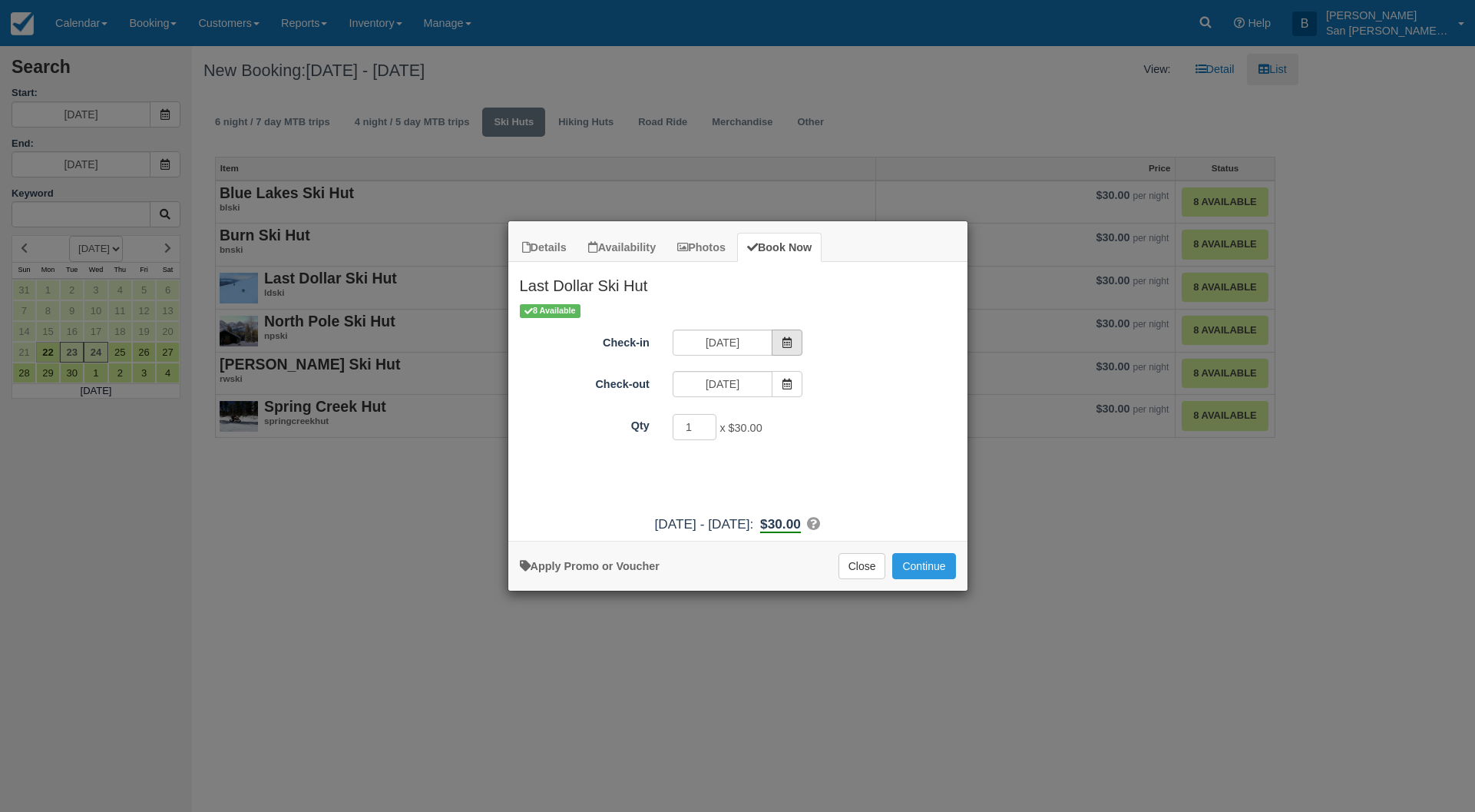
click at [780, 338] on span "Item Modal" at bounding box center [787, 342] width 30 height 26
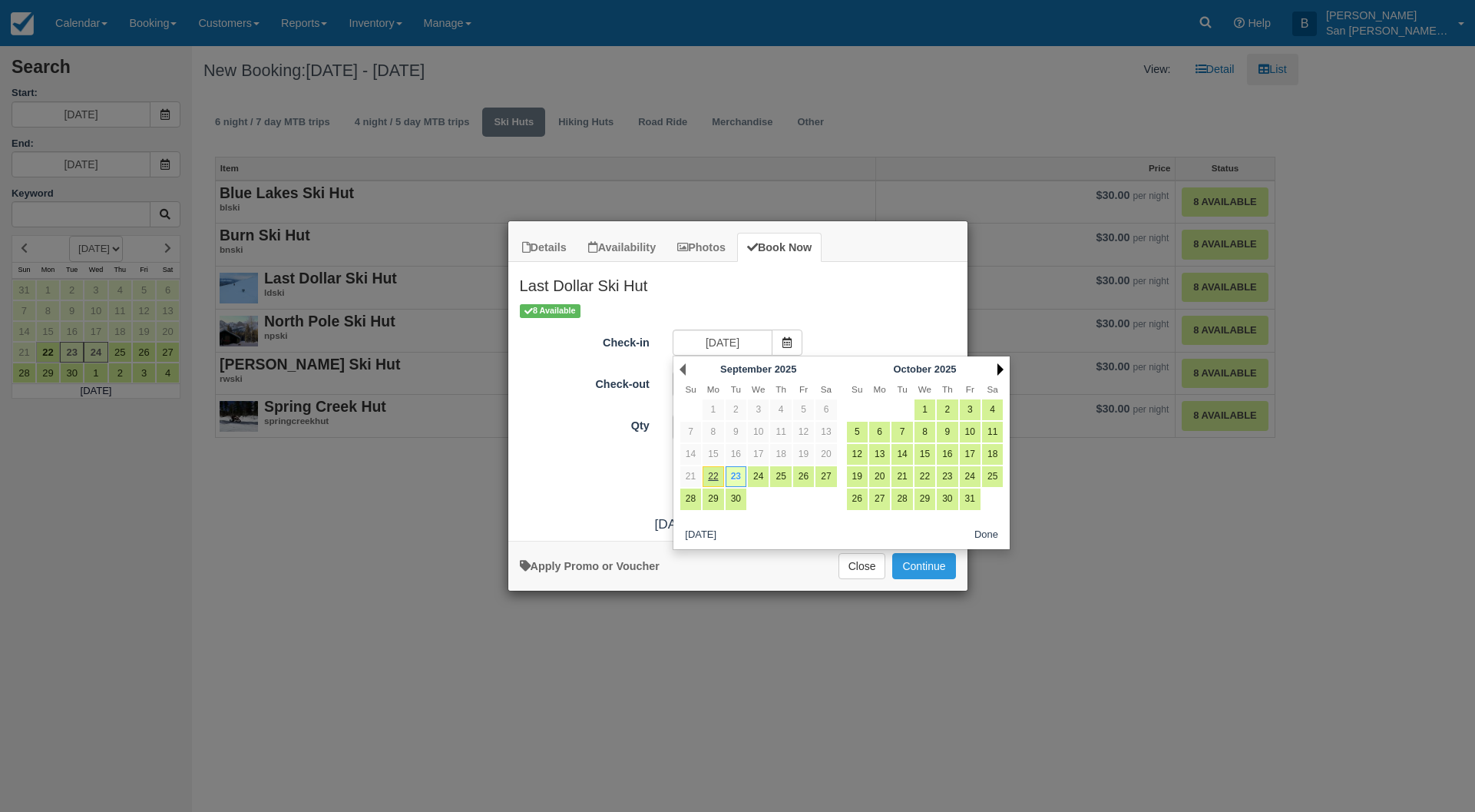
click at [1003, 367] on link "Next" at bounding box center [1000, 369] width 6 height 12
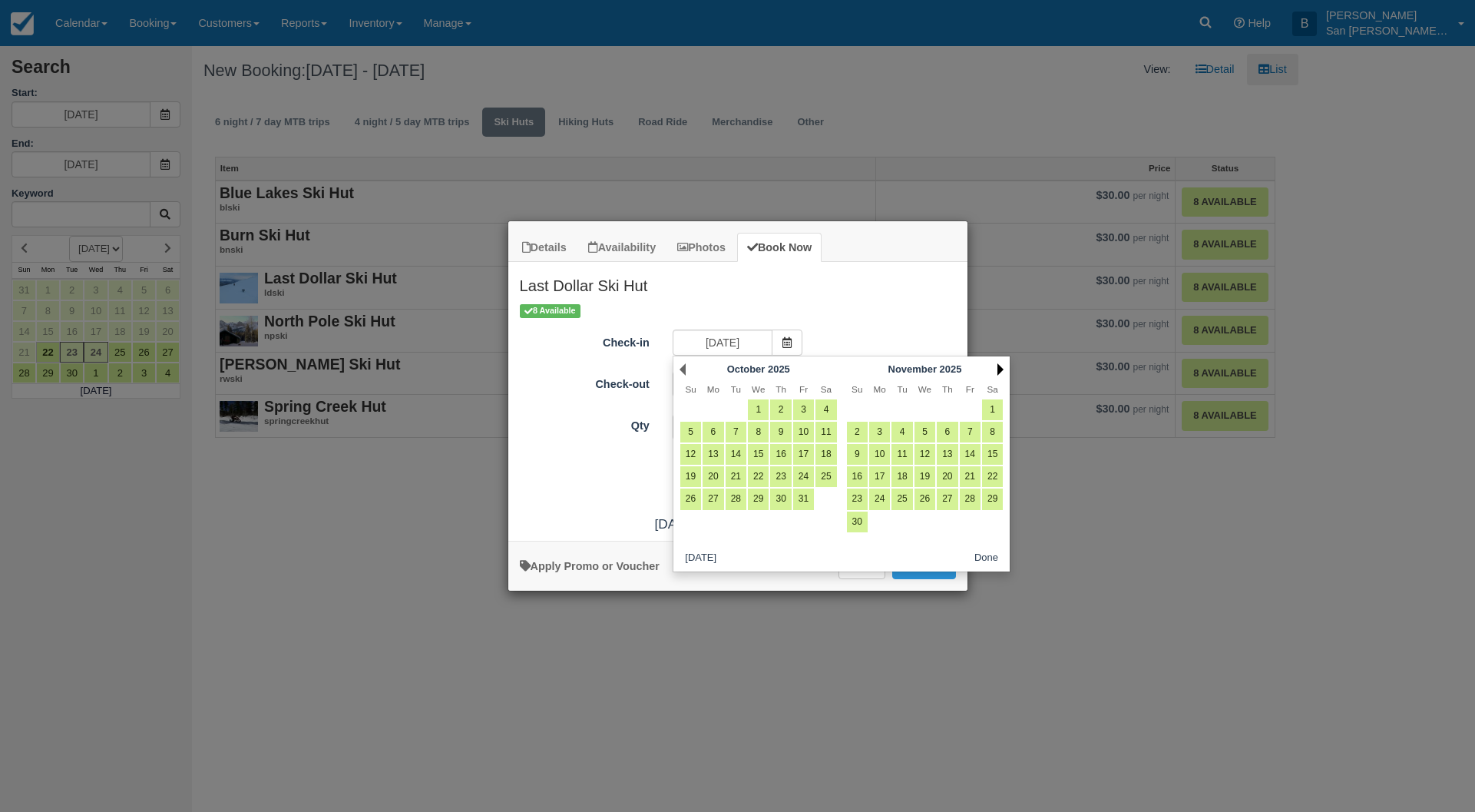
click at [1003, 367] on link "Next" at bounding box center [1000, 369] width 6 height 12
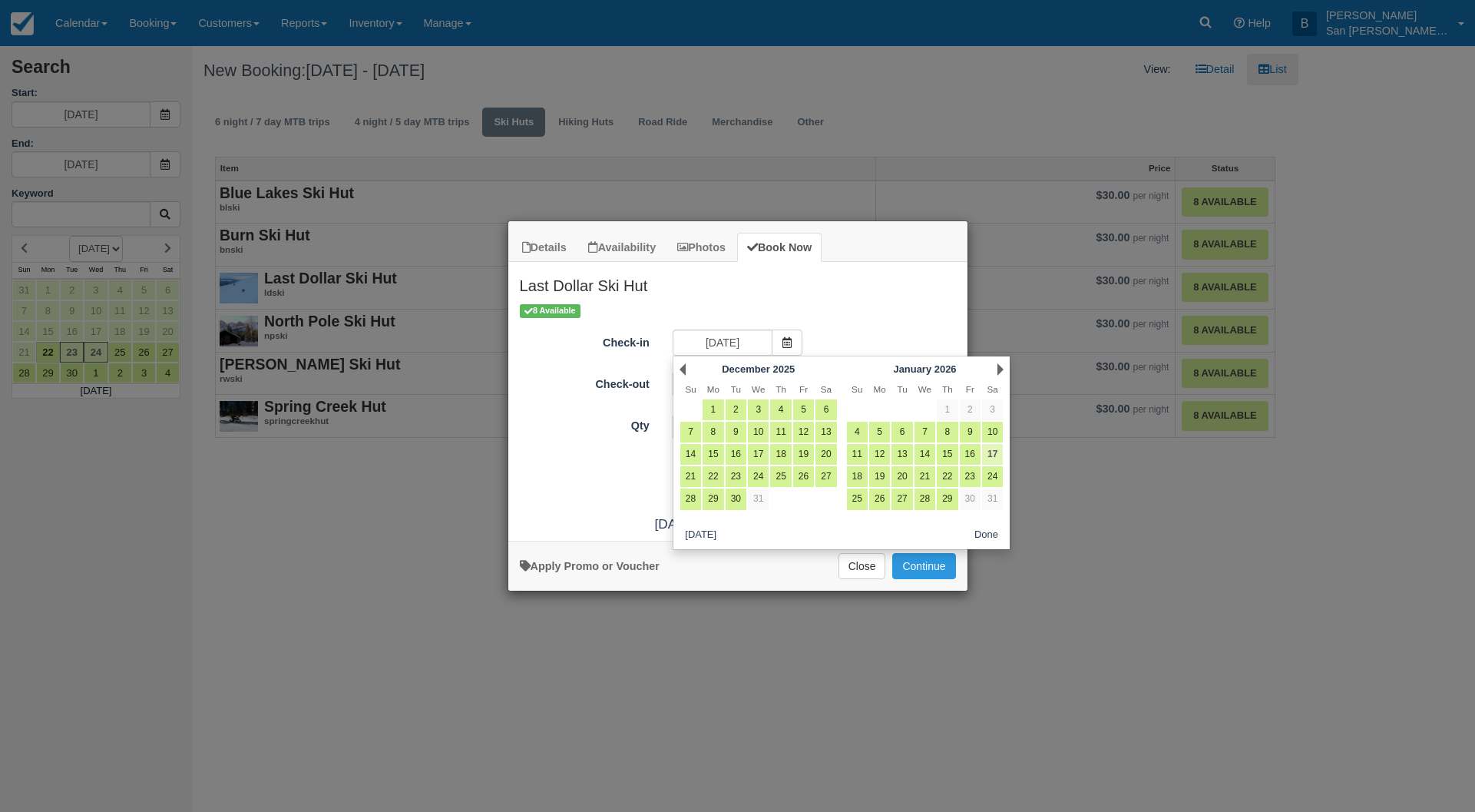
click at [997, 452] on link "17" at bounding box center [993, 454] width 21 height 21
type input "01/17/26"
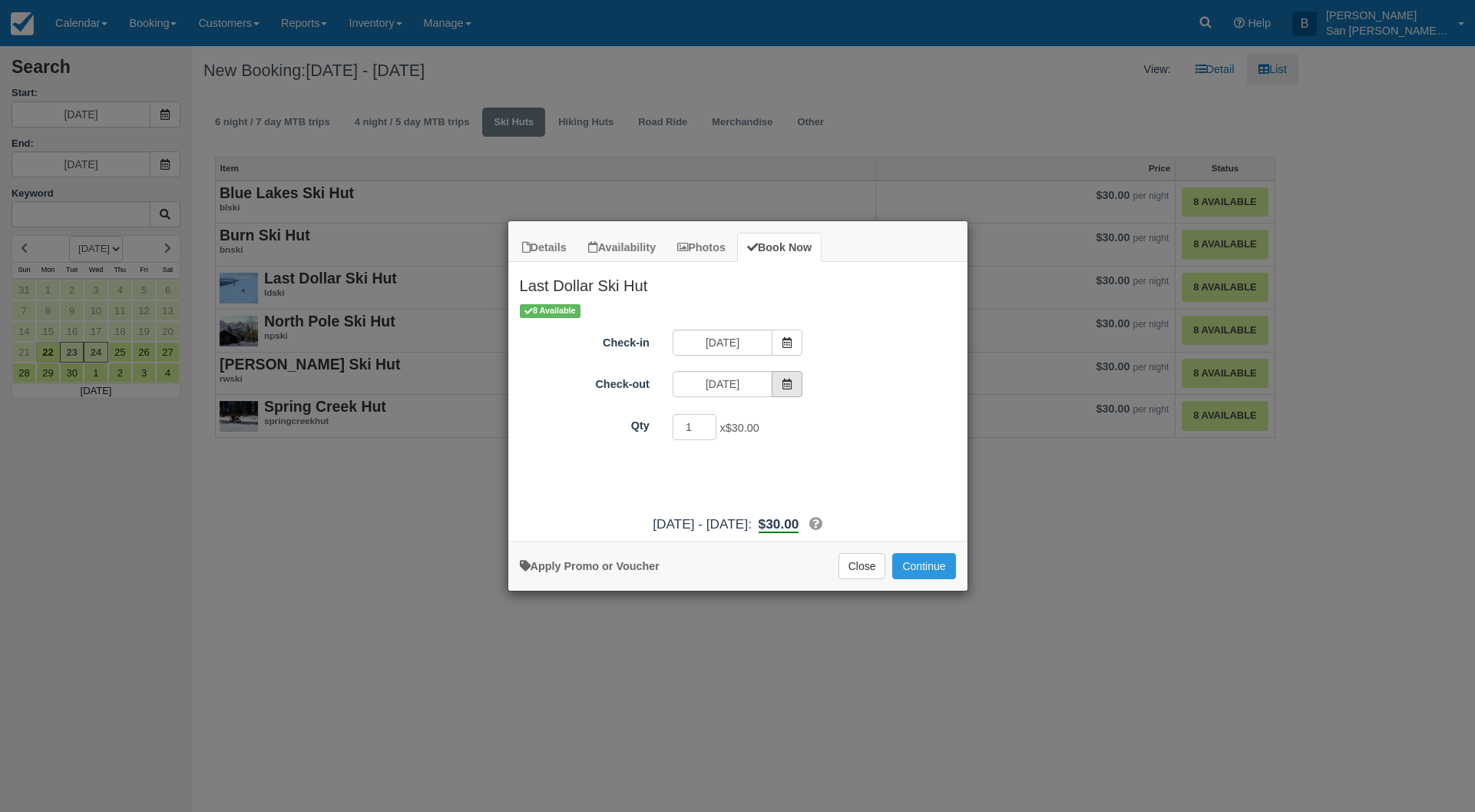
click at [781, 381] on span "Item Modal" at bounding box center [787, 384] width 30 height 26
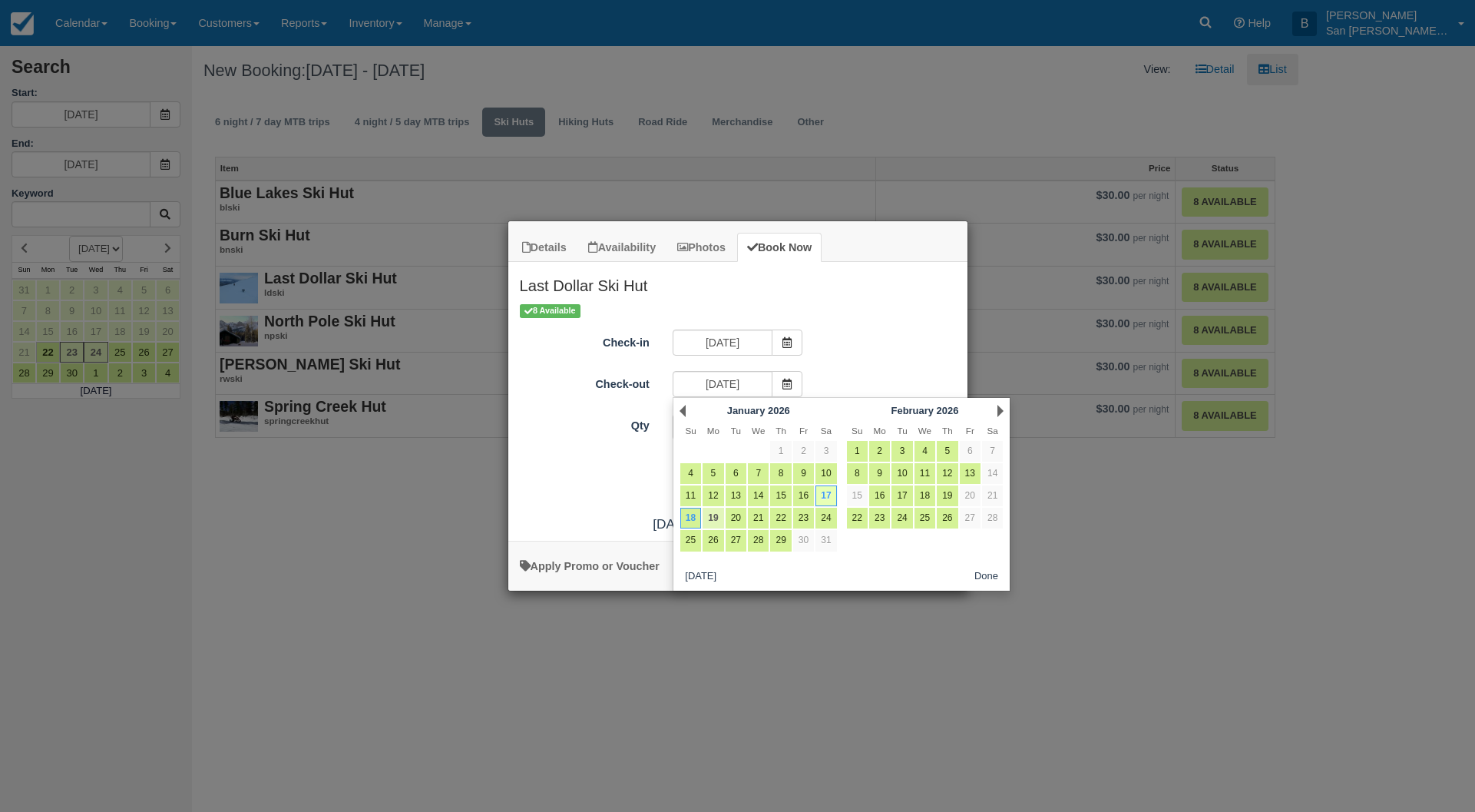
click at [718, 513] on link "19" at bounding box center [713, 518] width 21 height 21
type input "01/19/26"
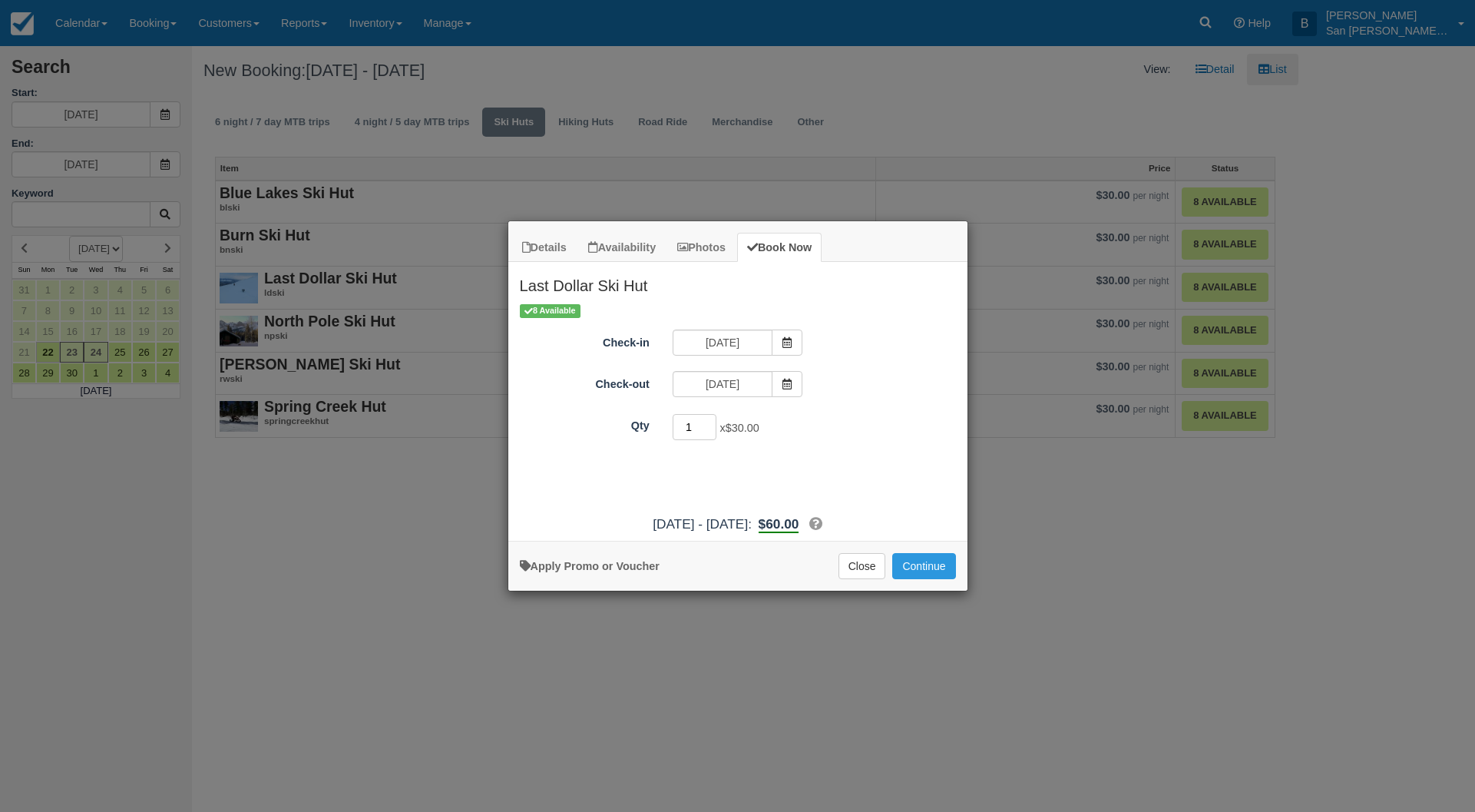
drag, startPoint x: 704, startPoint y: 428, endPoint x: 691, endPoint y: 429, distance: 13.0
click at [691, 429] on input "1" at bounding box center [694, 427] width 44 height 26
type input "8"
click at [931, 565] on button "Continue" at bounding box center [923, 566] width 63 height 26
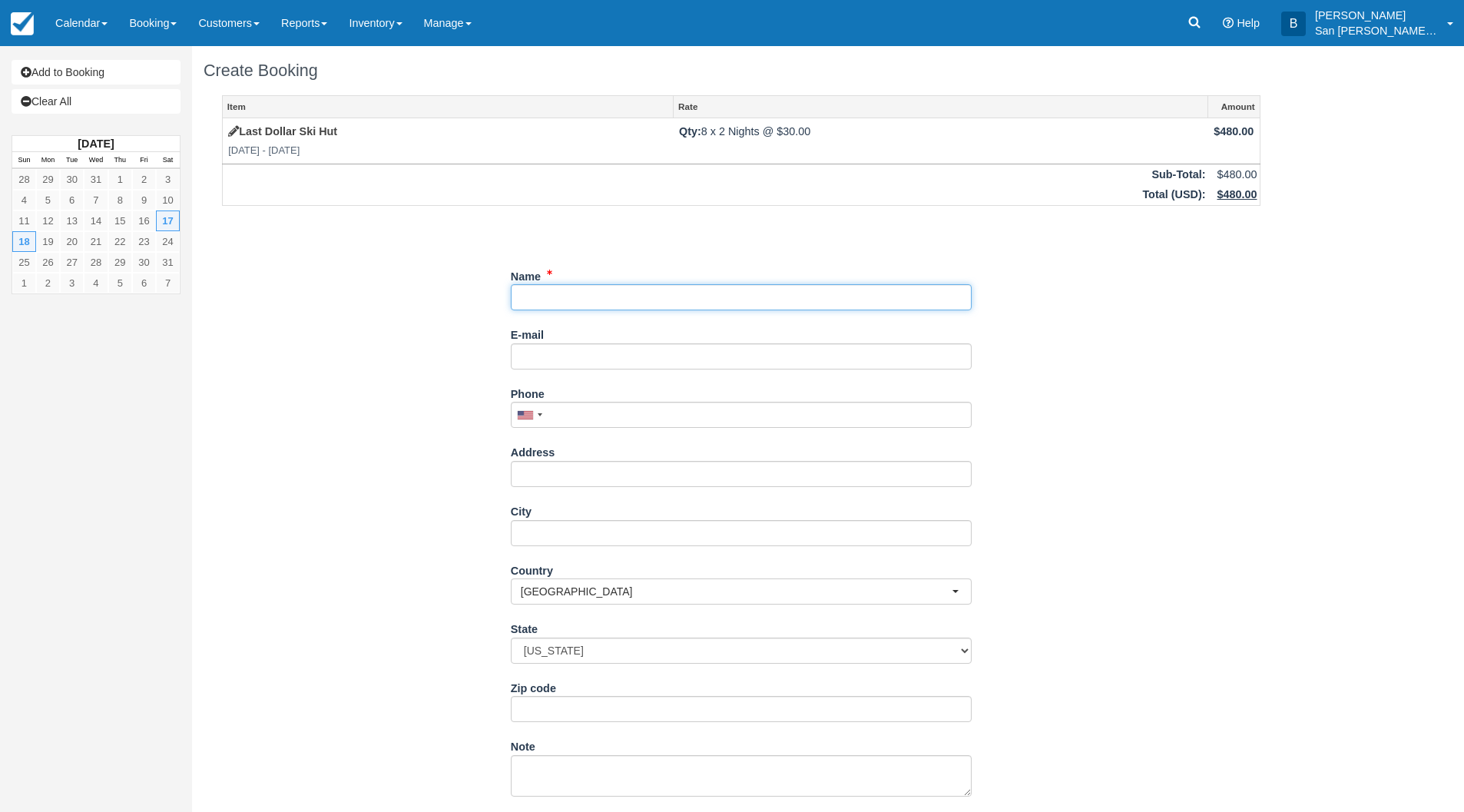
click at [540, 311] on div "Name" at bounding box center [741, 293] width 460 height 59
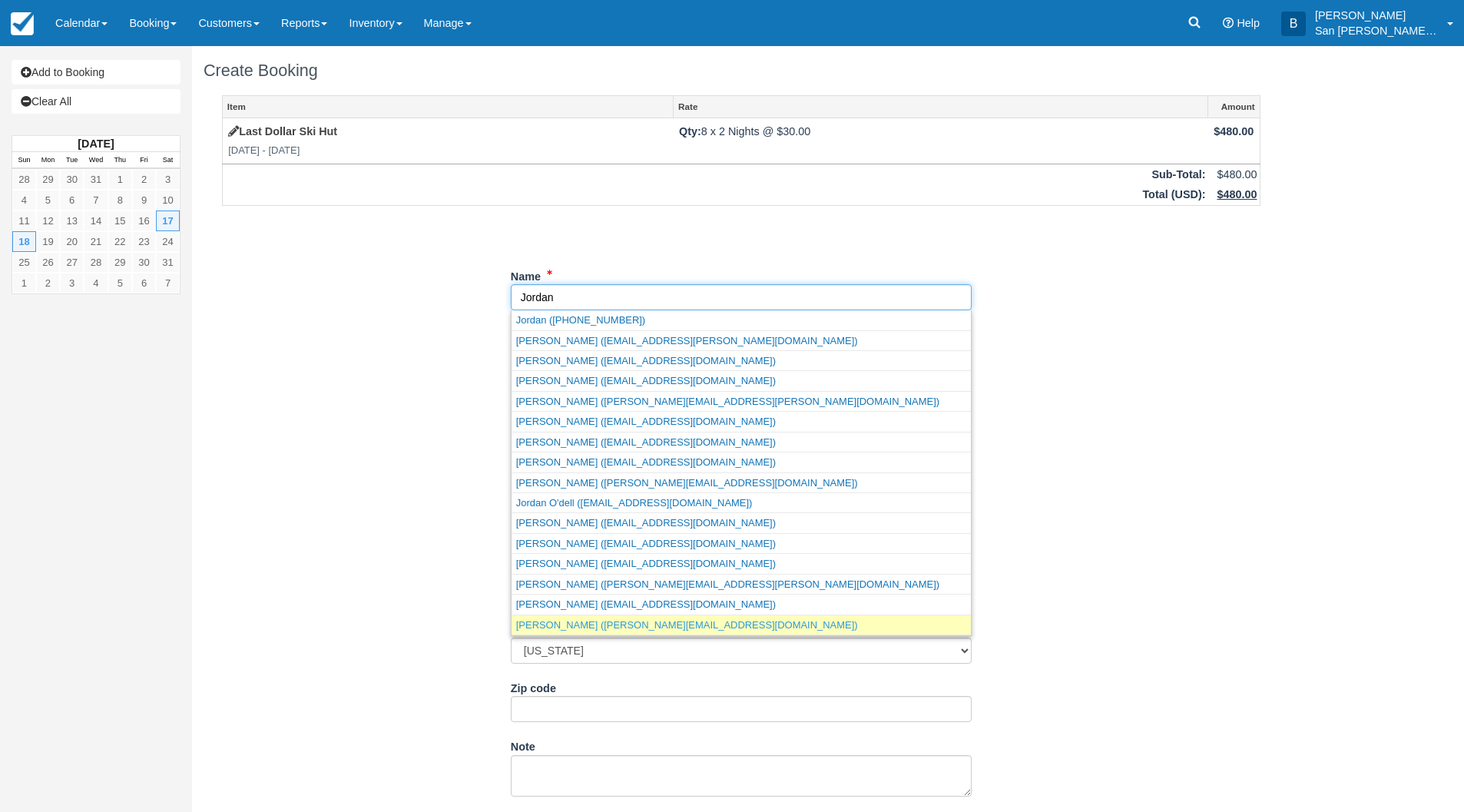
click at [623, 626] on link "Jordan Vansickle (jordan.van.sickle@gmail.com)" at bounding box center [741, 624] width 460 height 19
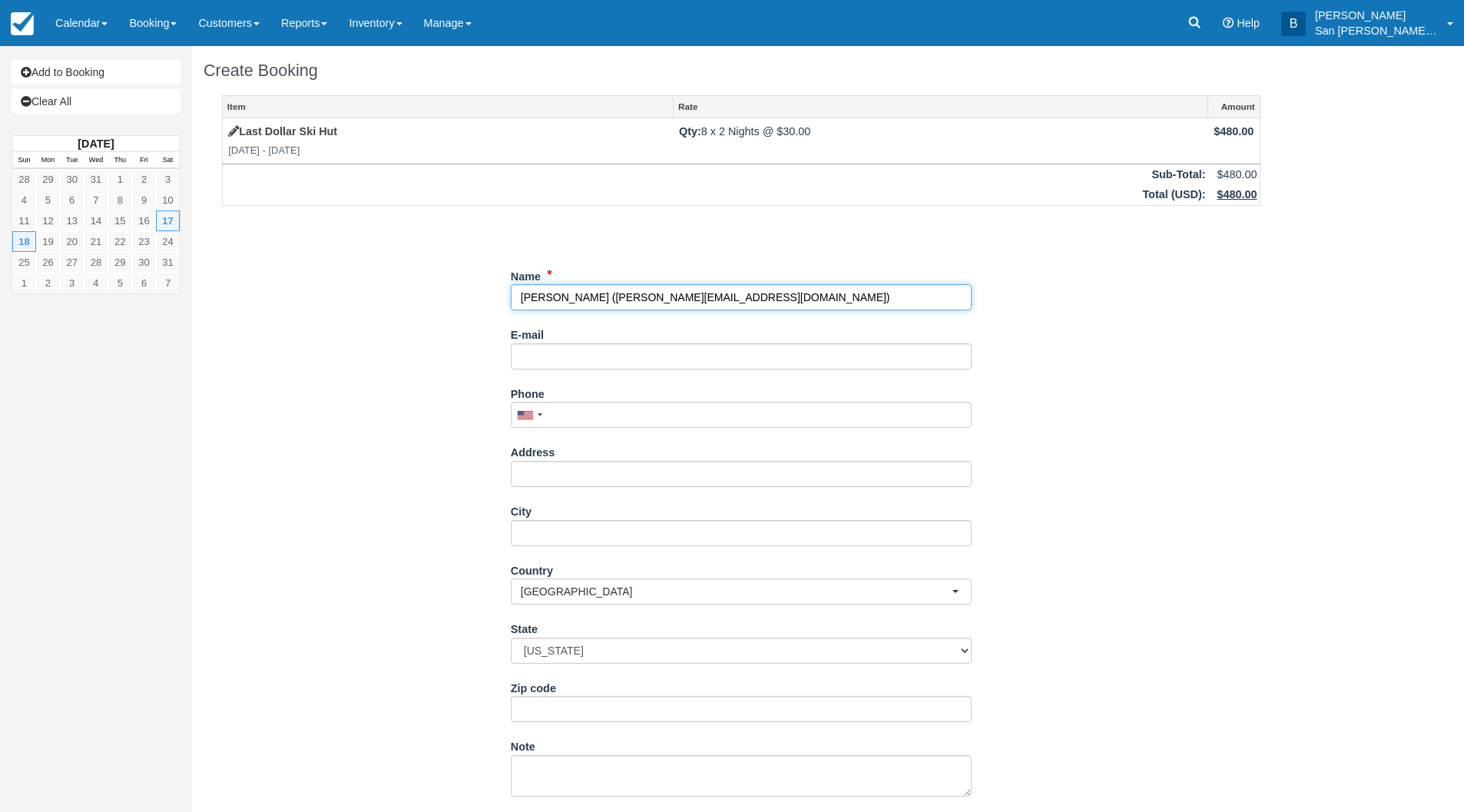
type input "[PERSON_NAME]"
type input "[EMAIL_ADDRESS][DOMAIN_NAME]"
type input "+17202325420"
type input "[STREET_ADDRESS]"
type input "Moab"
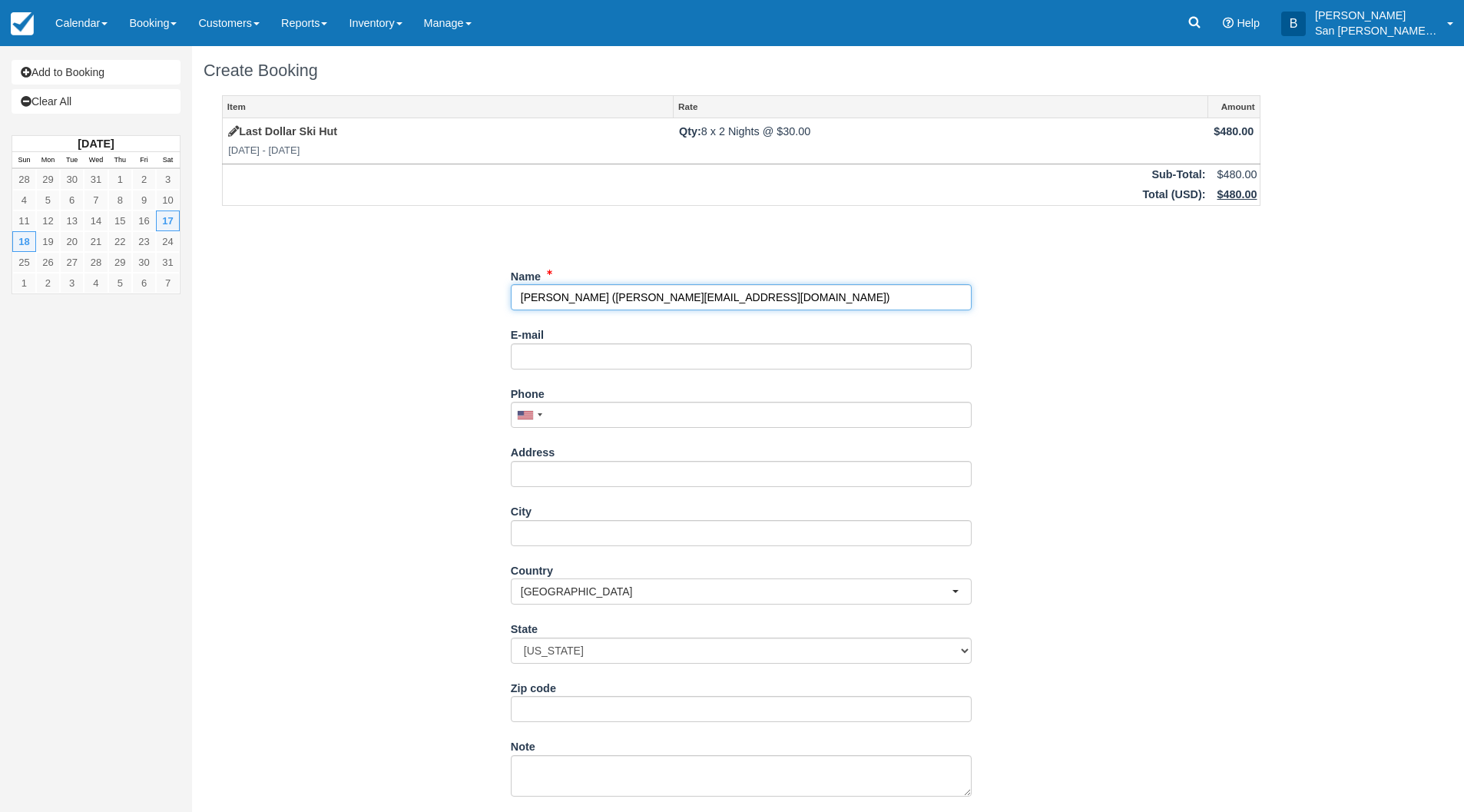
select select "UT"
type input "84532"
select select "UT"
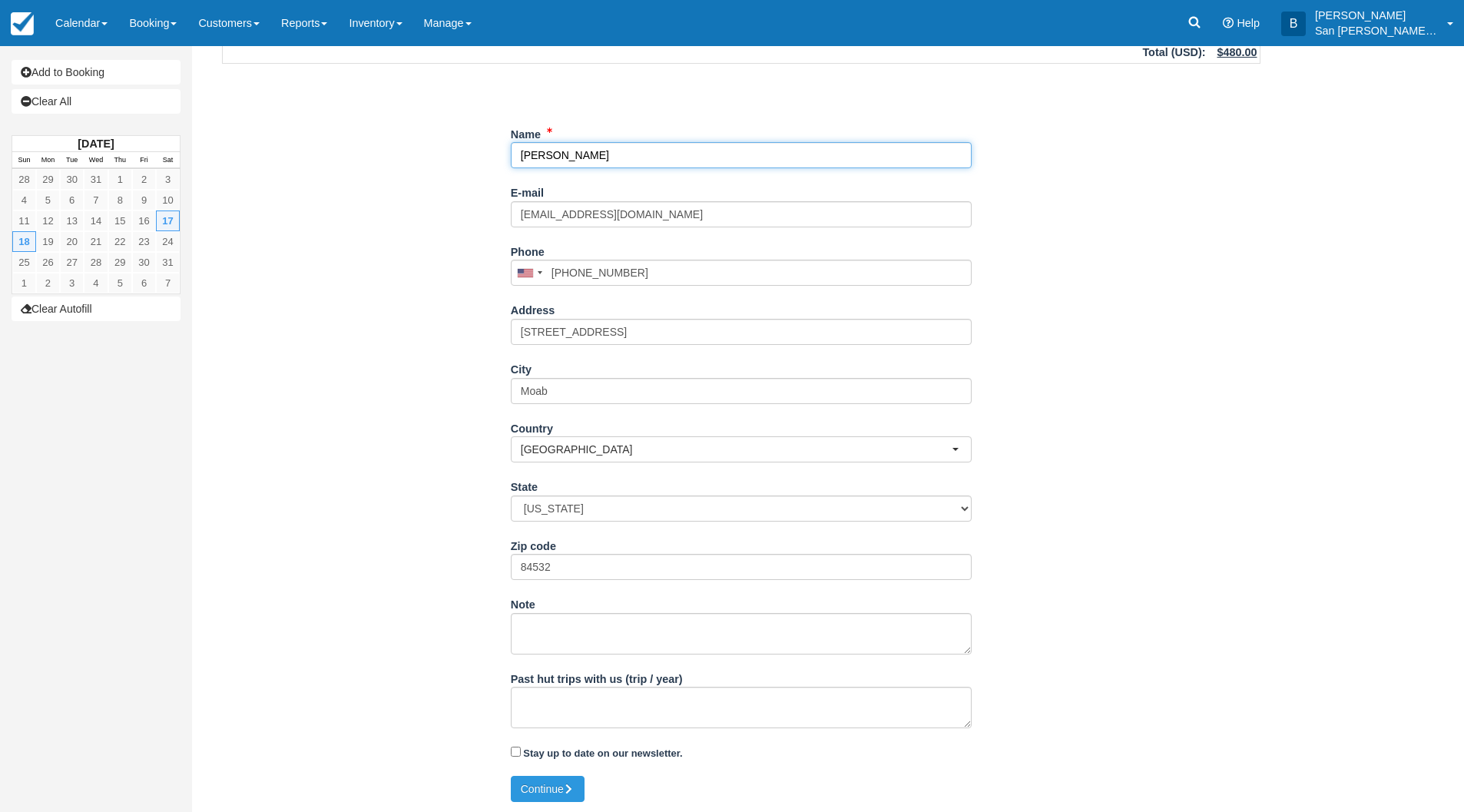
scroll to position [143, 0]
type input "[PERSON_NAME]"
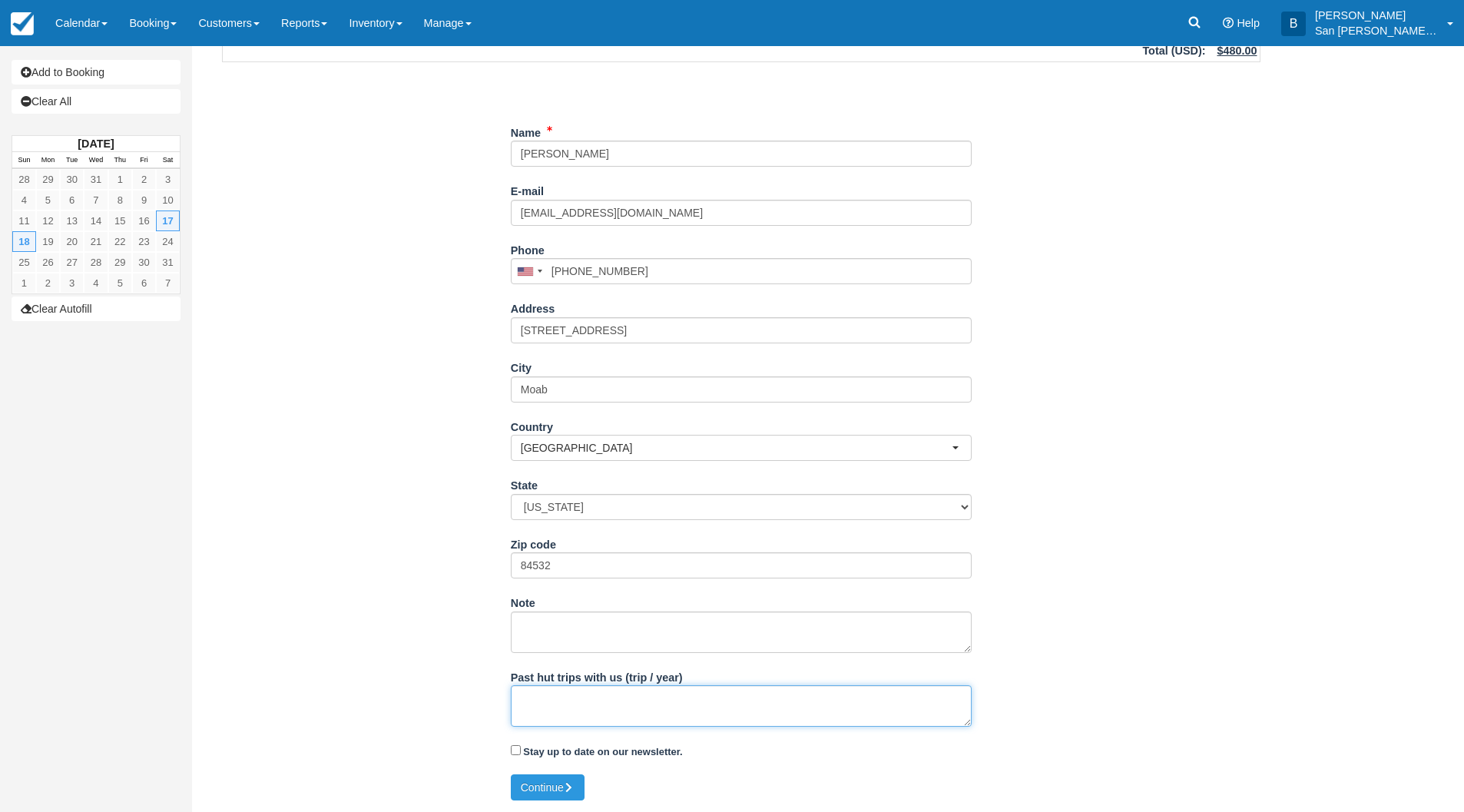
click at [625, 718] on textarea "Past hut trips with us (trip / year)" at bounding box center [741, 706] width 460 height 42
type textarea "yes, Last Dollar Hut ski in the past"
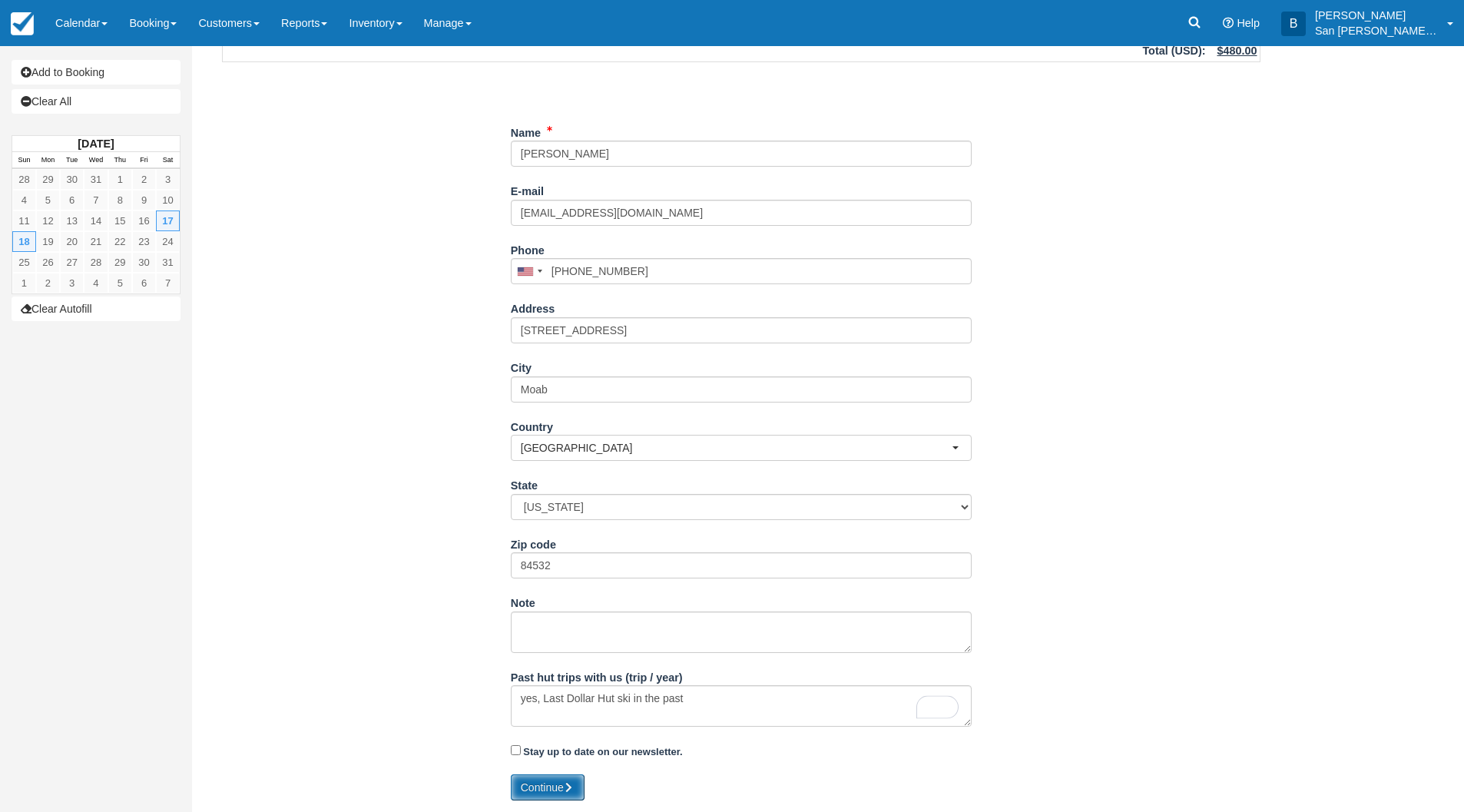
click at [529, 783] on button "Continue" at bounding box center [547, 787] width 74 height 26
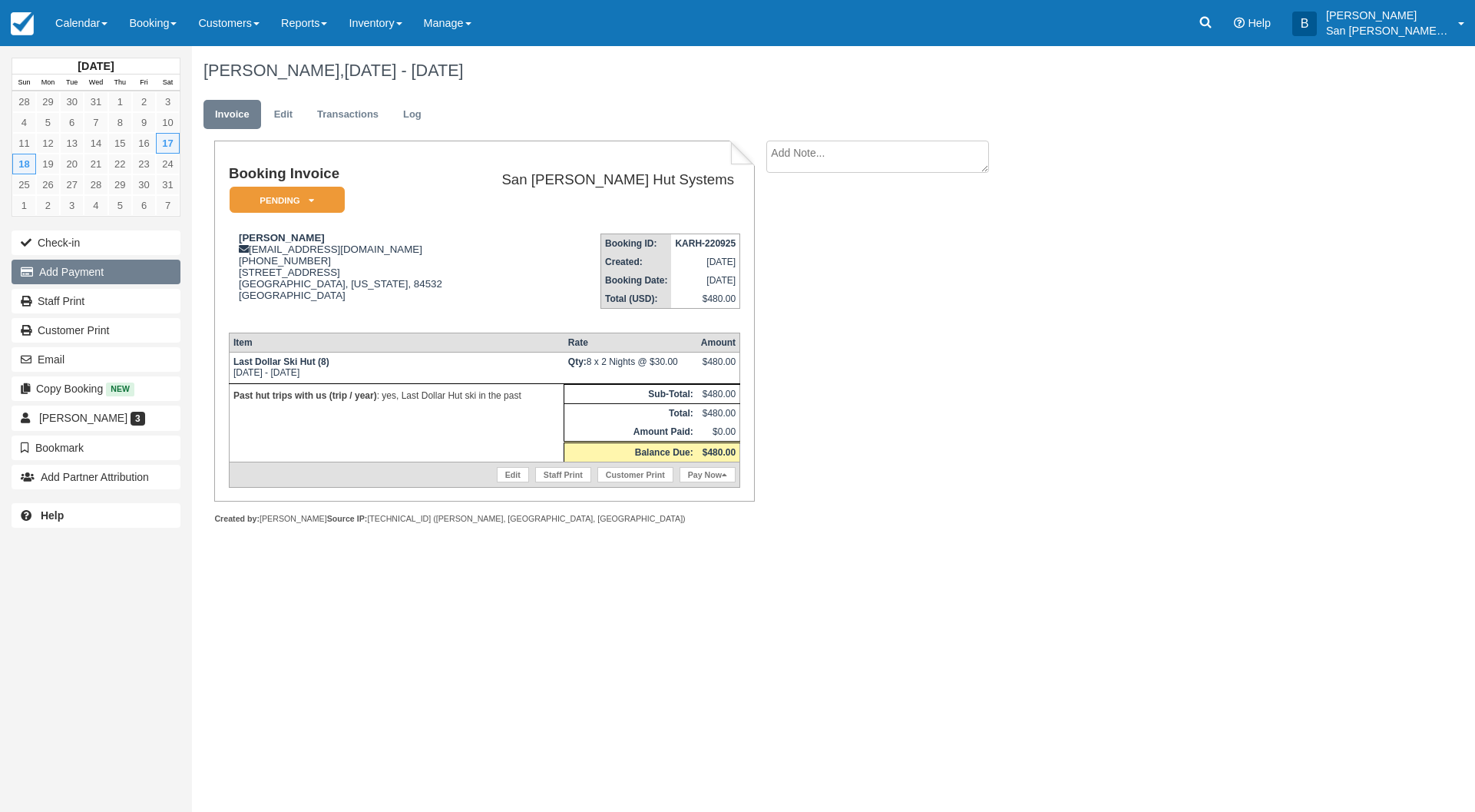
click at [49, 270] on button "Add Payment" at bounding box center [96, 272] width 169 height 24
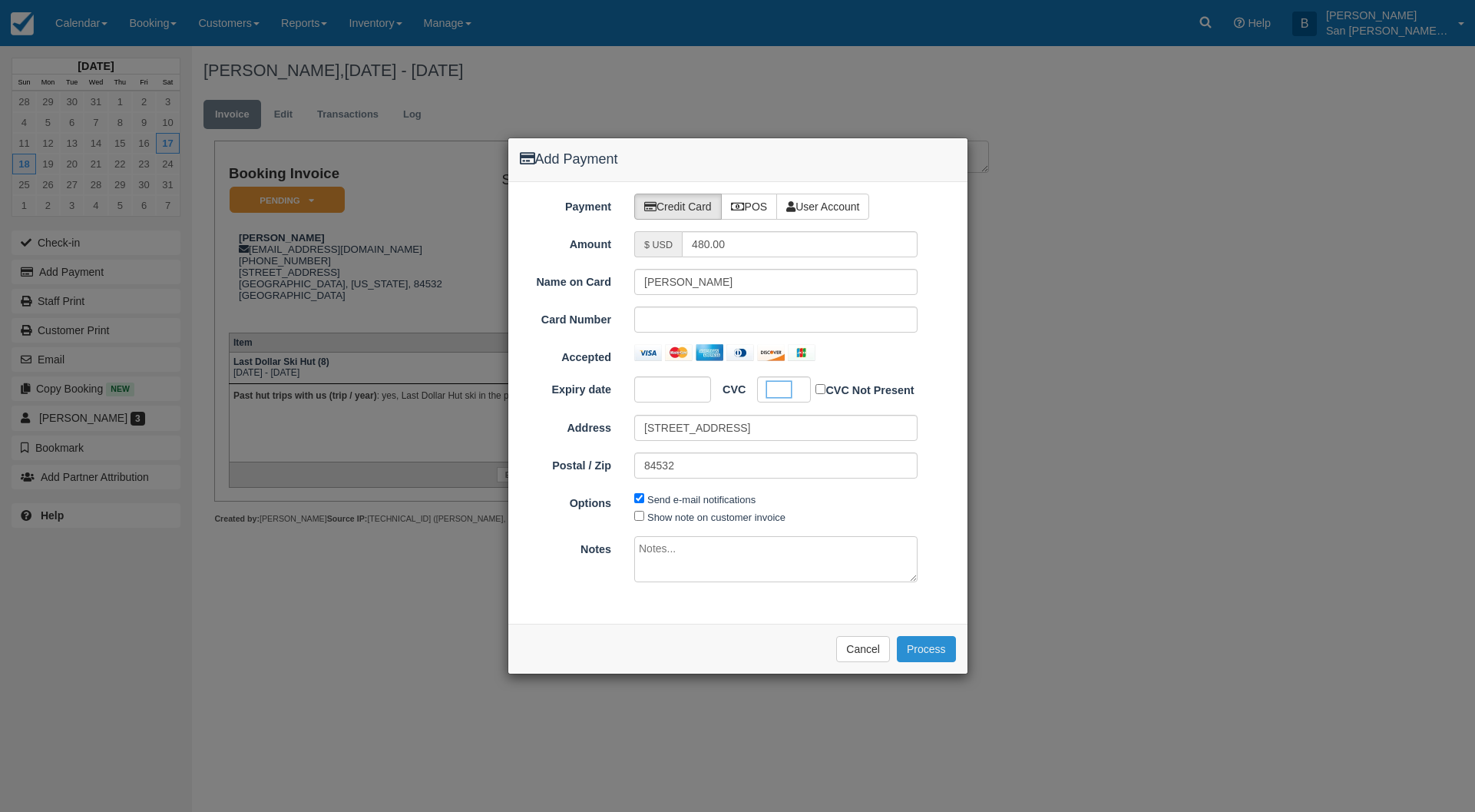
click at [929, 648] on button "Process" at bounding box center [927, 649] width 59 height 26
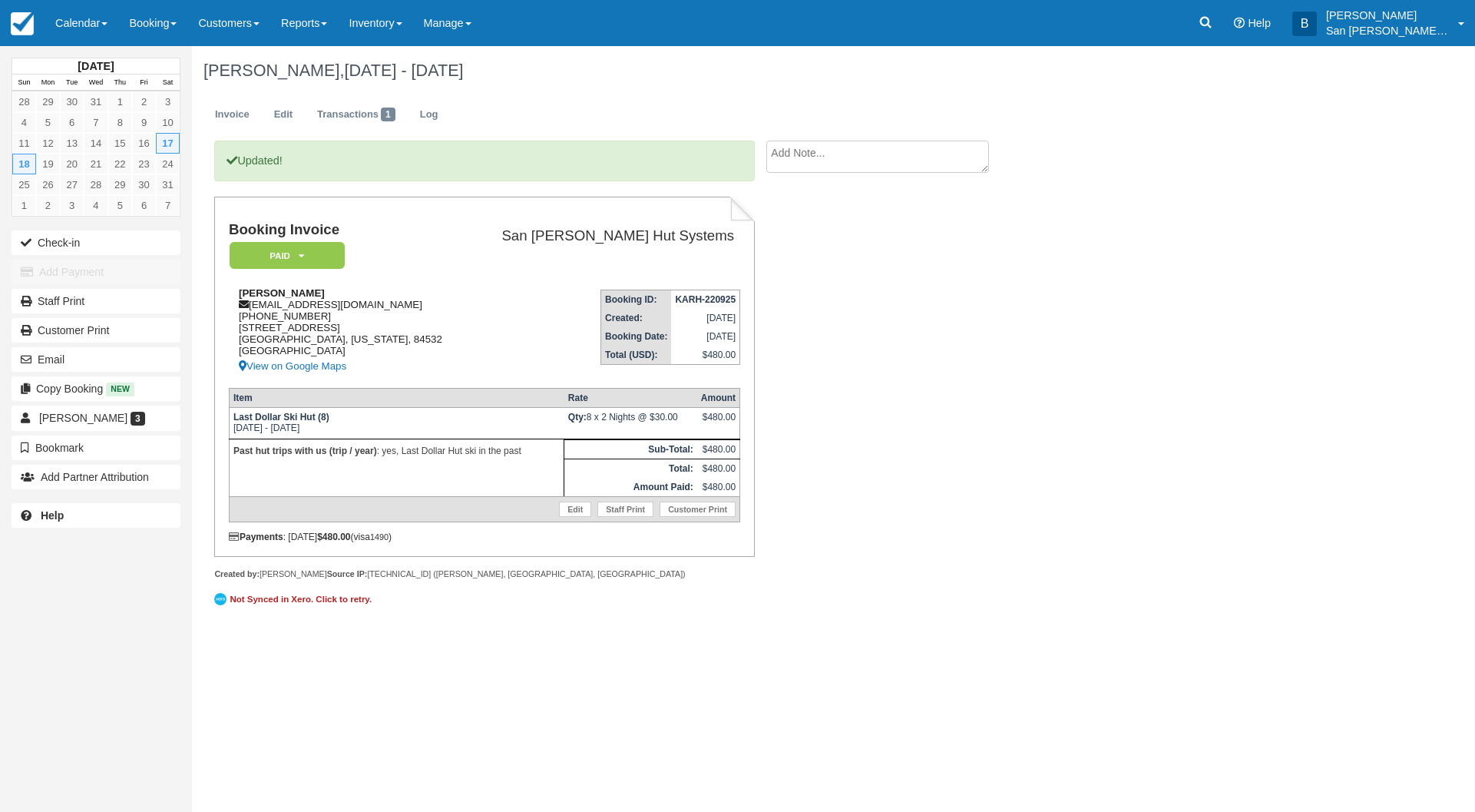
drag, startPoint x: 250, startPoint y: 306, endPoint x: 431, endPoint y: 318, distance: 181.4
click at [431, 318] on div "Jordan Vansickle jordan.van.sickle@gmail.com 1 (720) 232-5420 994 Valley View C…" at bounding box center [347, 332] width 238 height 89
click at [443, 268] on td "Booking Invoice Paid   Pending Reserved Deposit Waiting Cancelled Shuttle" at bounding box center [347, 250] width 238 height 56
drag, startPoint x: 251, startPoint y: 307, endPoint x: 417, endPoint y: 309, distance: 166.0
click at [417, 309] on div "Jordan Vansickle jordan.van.sickle@gmail.com 1 (720) 232-5420 994 Valley View C…" at bounding box center [347, 332] width 238 height 89
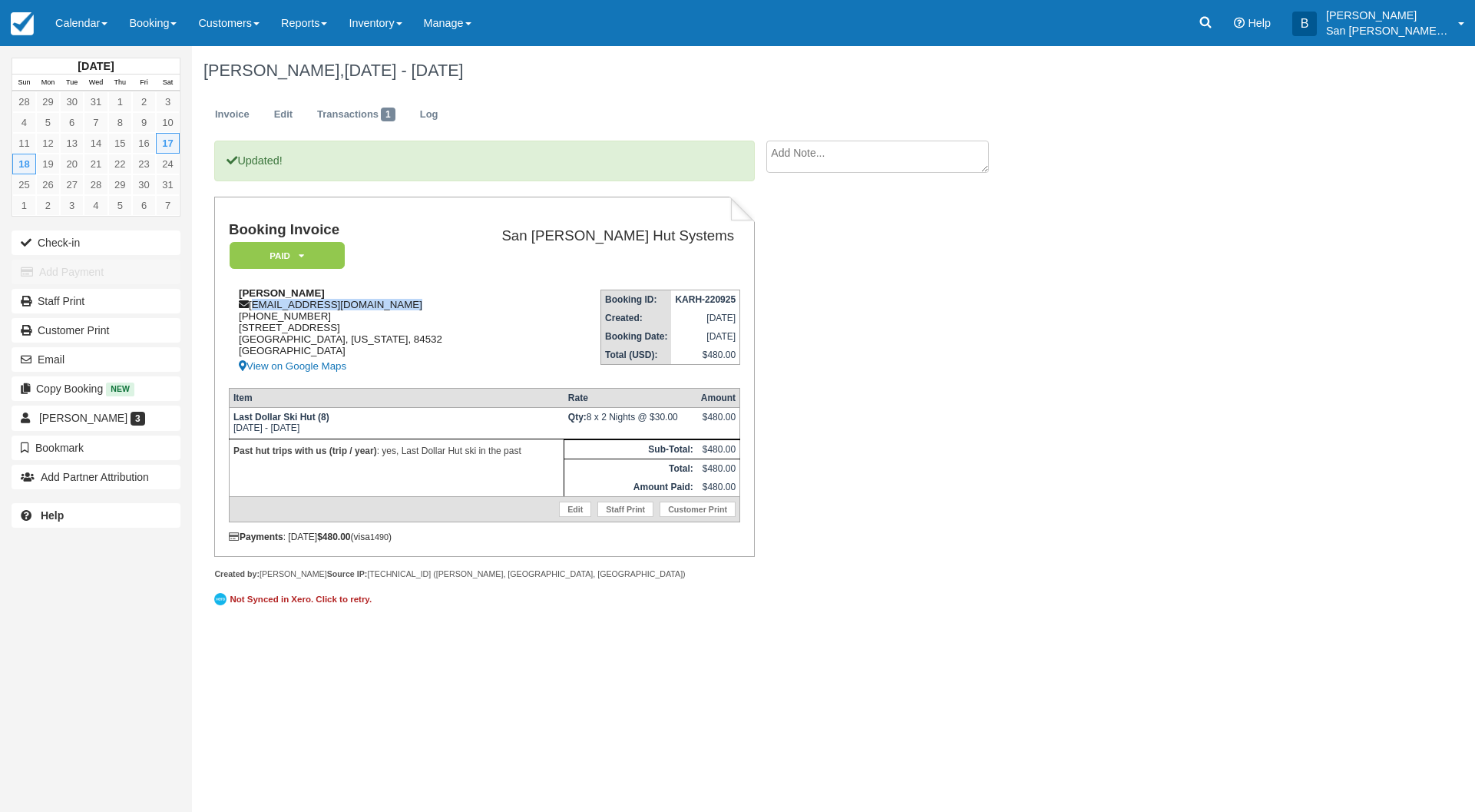
copy div "[EMAIL_ADDRESS][DOMAIN_NAME]"
click at [72, 298] on link "Staff Print" at bounding box center [96, 300] width 169 height 24
click at [433, 106] on link "Log" at bounding box center [429, 115] width 42 height 30
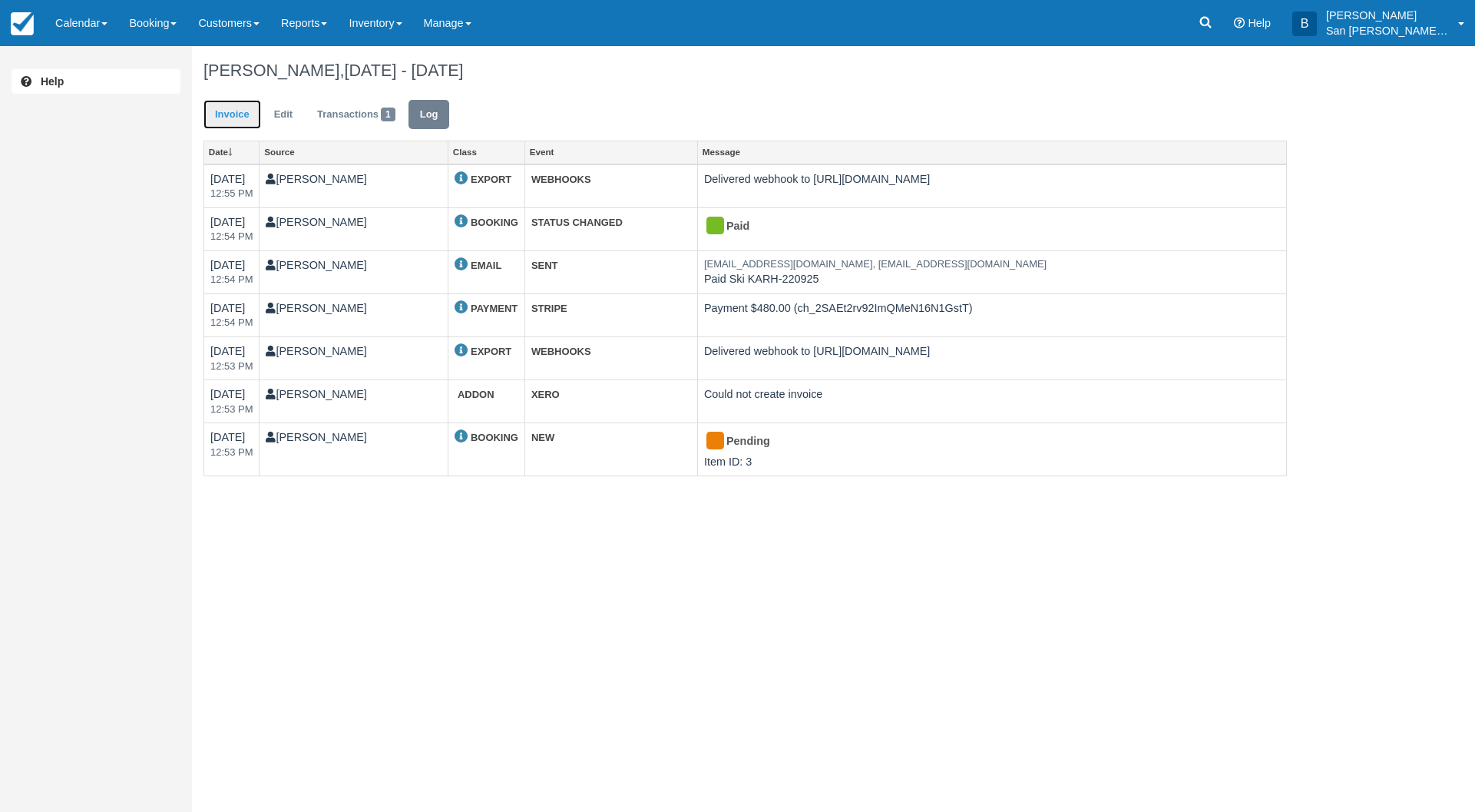
click at [238, 119] on link "Invoice" at bounding box center [232, 115] width 57 height 30
